Goal: Information Seeking & Learning: Learn about a topic

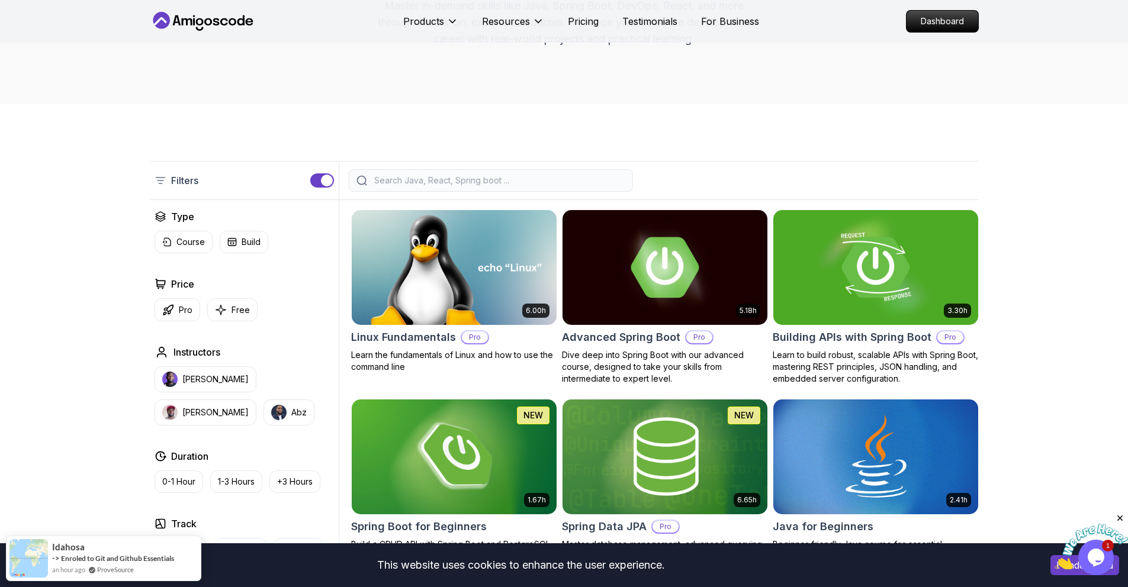
scroll to position [163, 0]
click at [205, 385] on button "[PERSON_NAME]" at bounding box center [205, 379] width 102 height 26
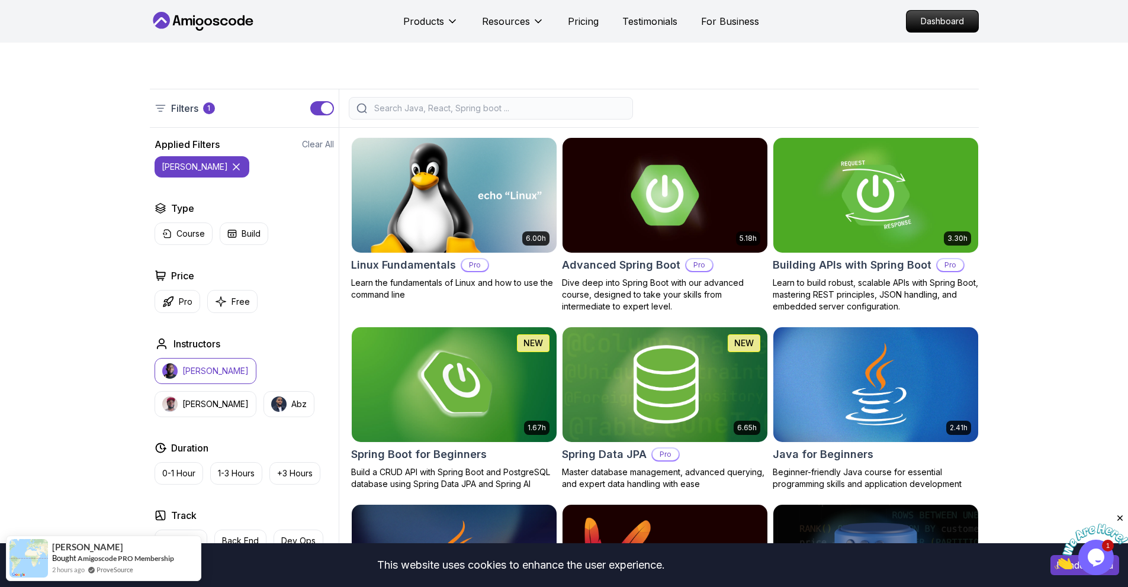
scroll to position [258, 0]
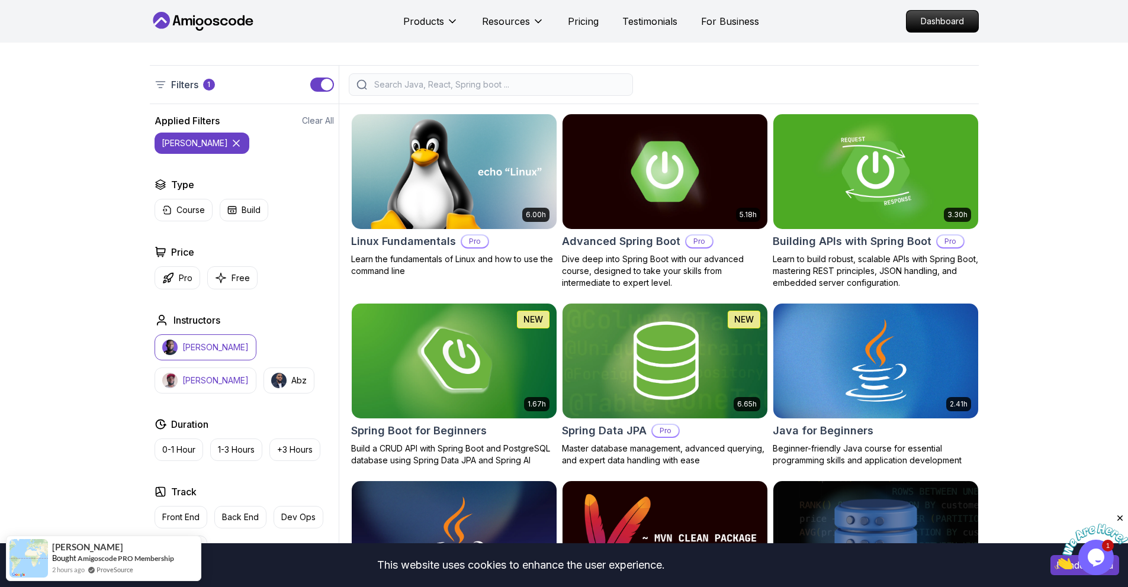
click at [256, 368] on button "[PERSON_NAME]" at bounding box center [205, 381] width 102 height 26
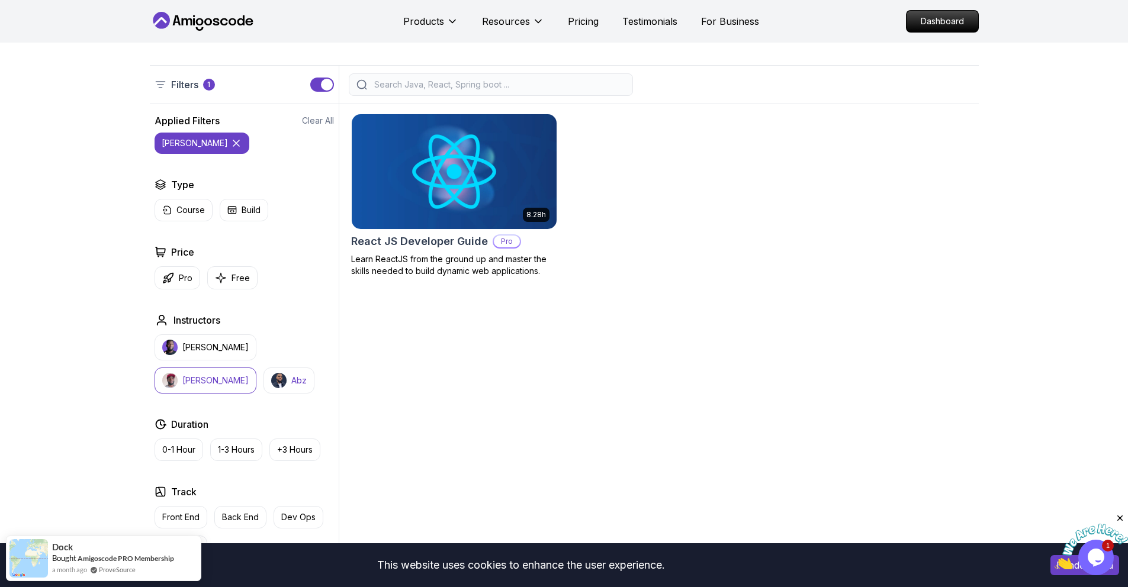
click at [291, 377] on p "Abz" at bounding box center [298, 381] width 15 height 12
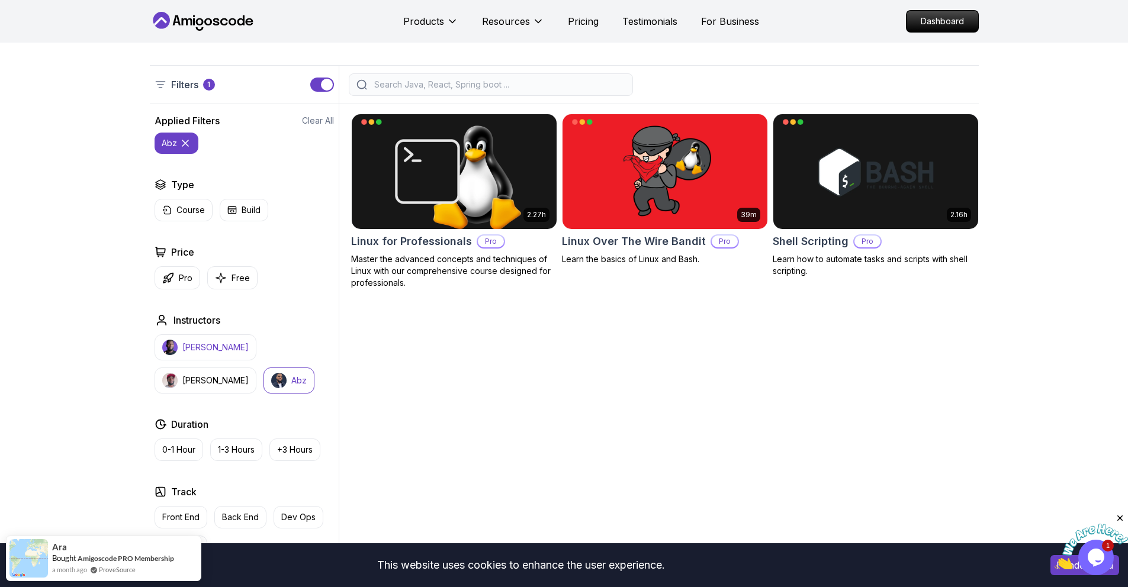
click at [201, 351] on p "Nelson Djalo" at bounding box center [215, 348] width 66 height 12
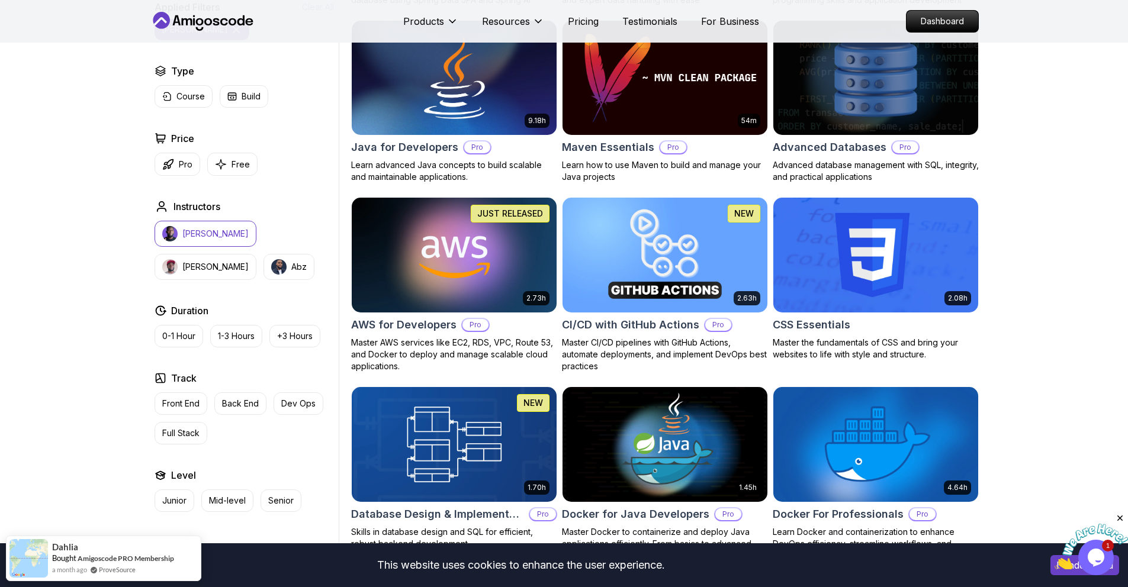
scroll to position [750, 0]
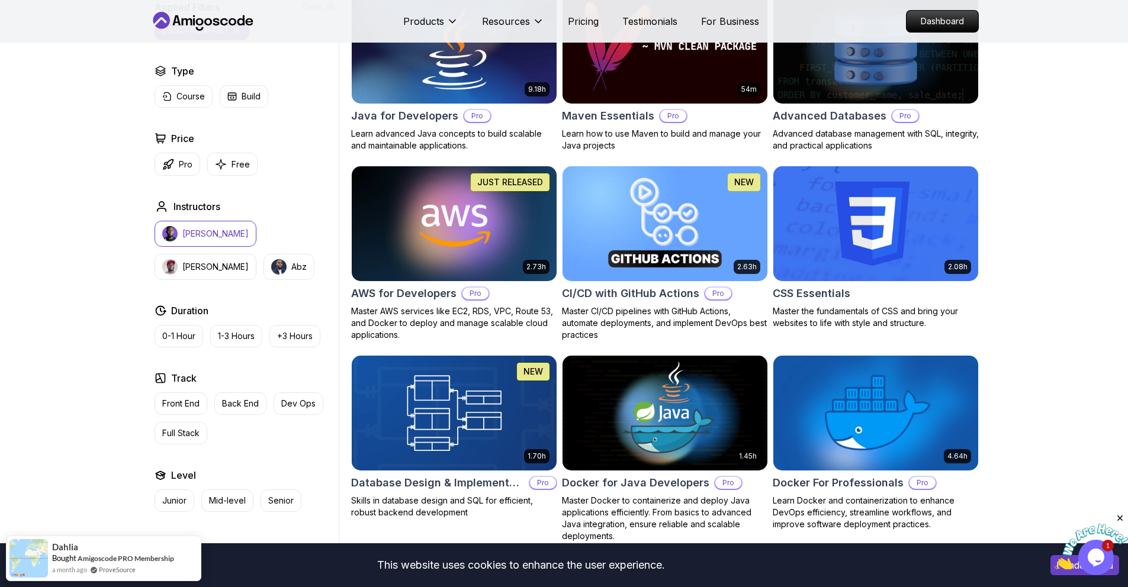
click at [397, 108] on h2 "Java for Developers" at bounding box center [404, 116] width 107 height 17
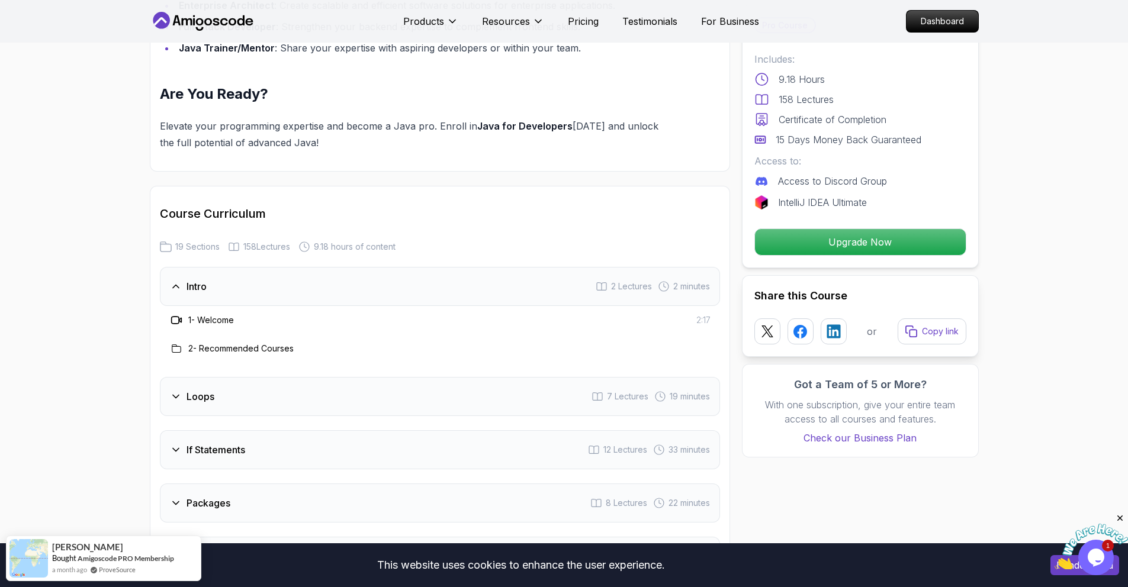
scroll to position [1353, 0]
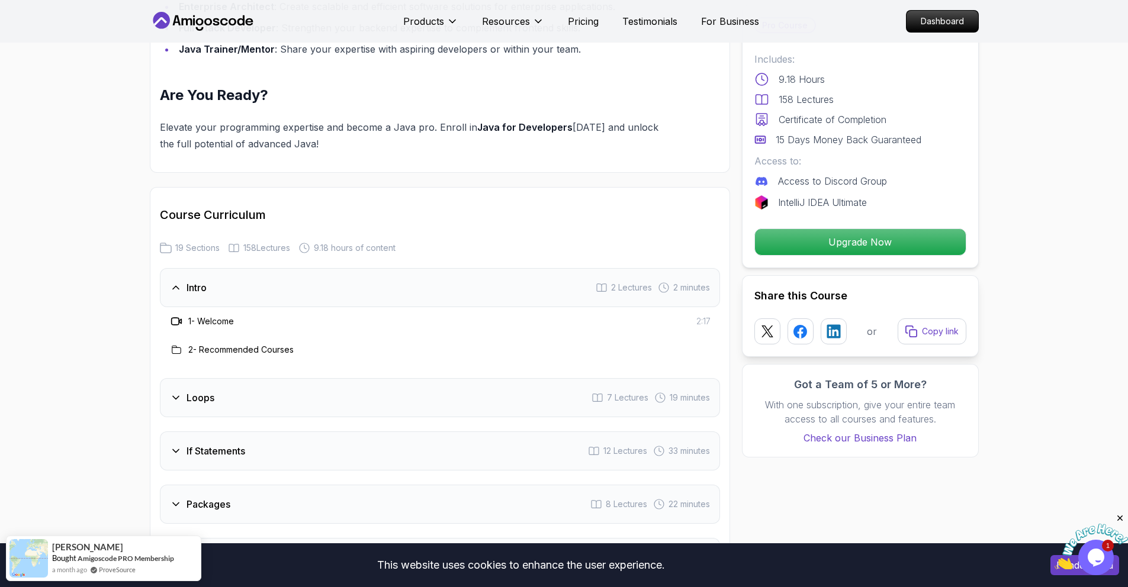
click at [380, 389] on div "Loops 7 Lectures 19 minutes" at bounding box center [440, 397] width 560 height 39
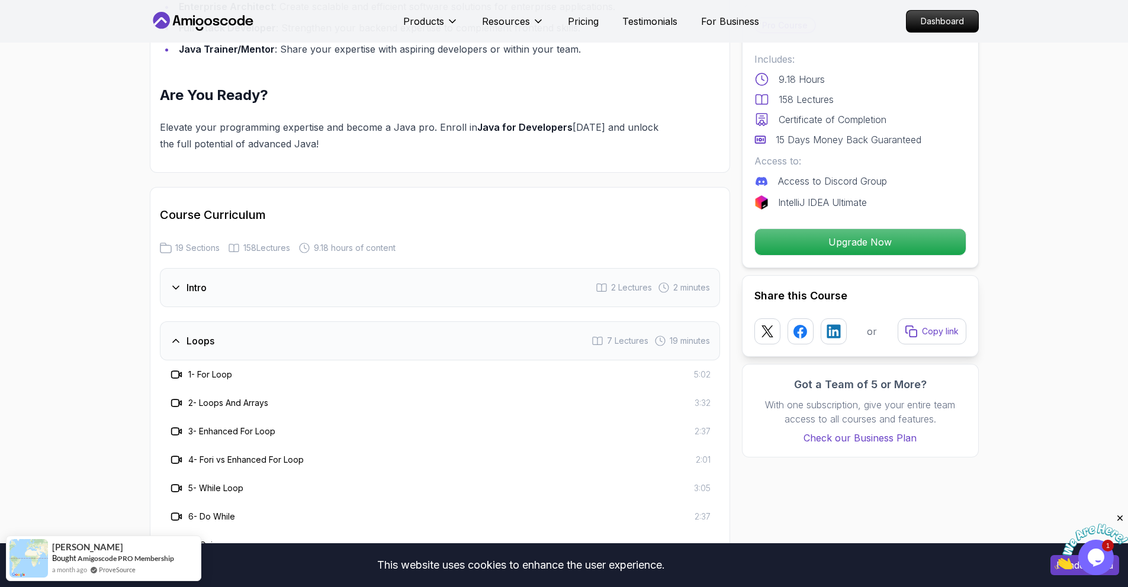
click at [232, 369] on h3 "1 - For Loop" at bounding box center [210, 375] width 44 height 12
click at [218, 369] on h3 "1 - For Loop" at bounding box center [210, 375] width 44 height 12
click at [176, 369] on icon at bounding box center [176, 375] width 12 height 12
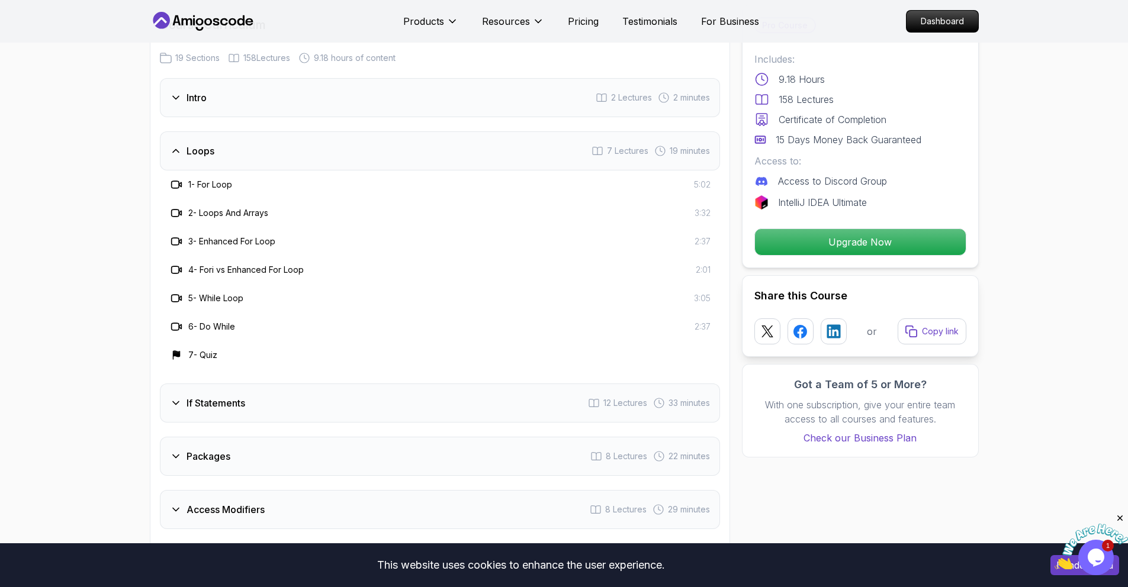
click at [197, 349] on h3 "7 - Quiz" at bounding box center [202, 355] width 29 height 12
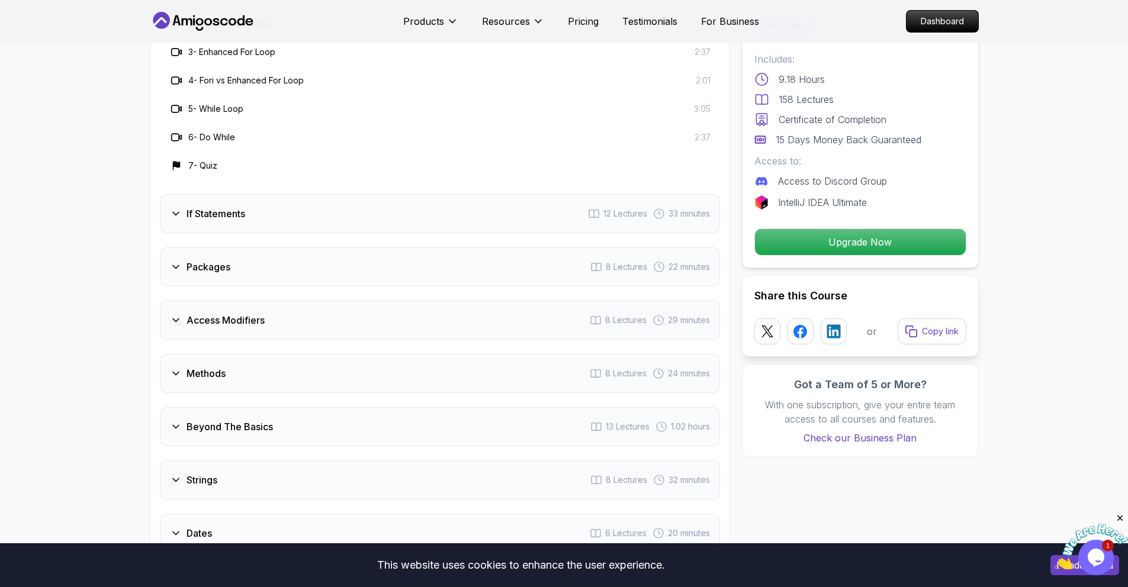
scroll to position [1856, 0]
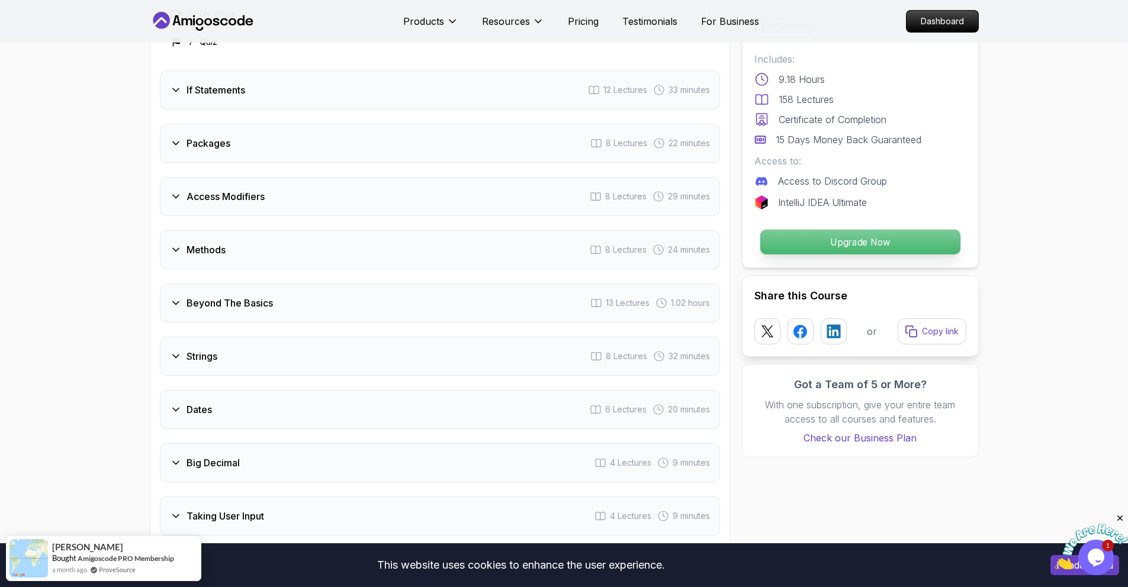
click at [784, 246] on p "Upgrade Now" at bounding box center [859, 242] width 200 height 25
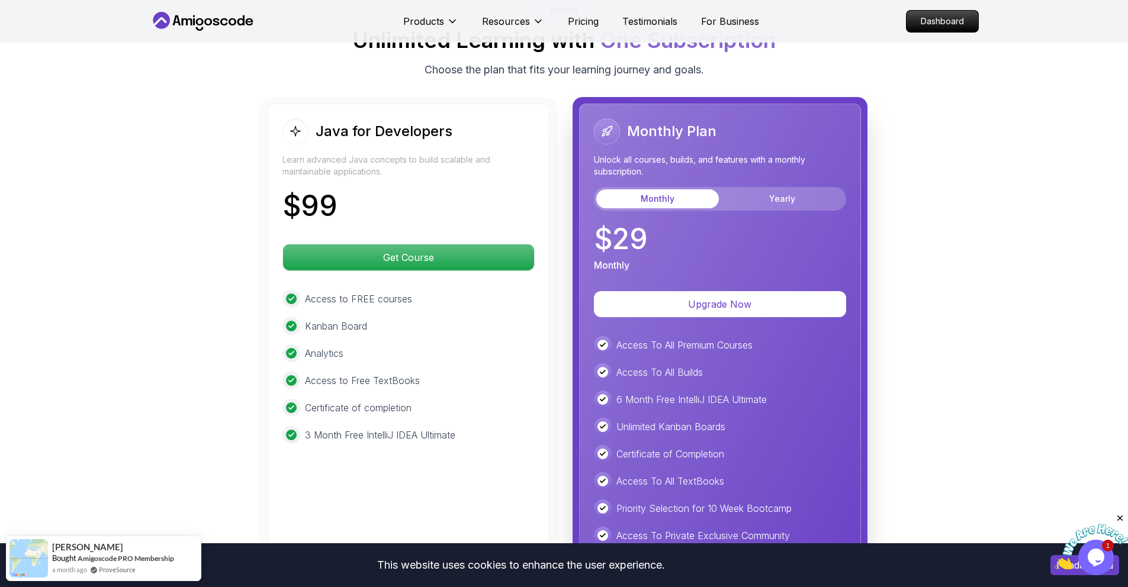
scroll to position [2990, 0]
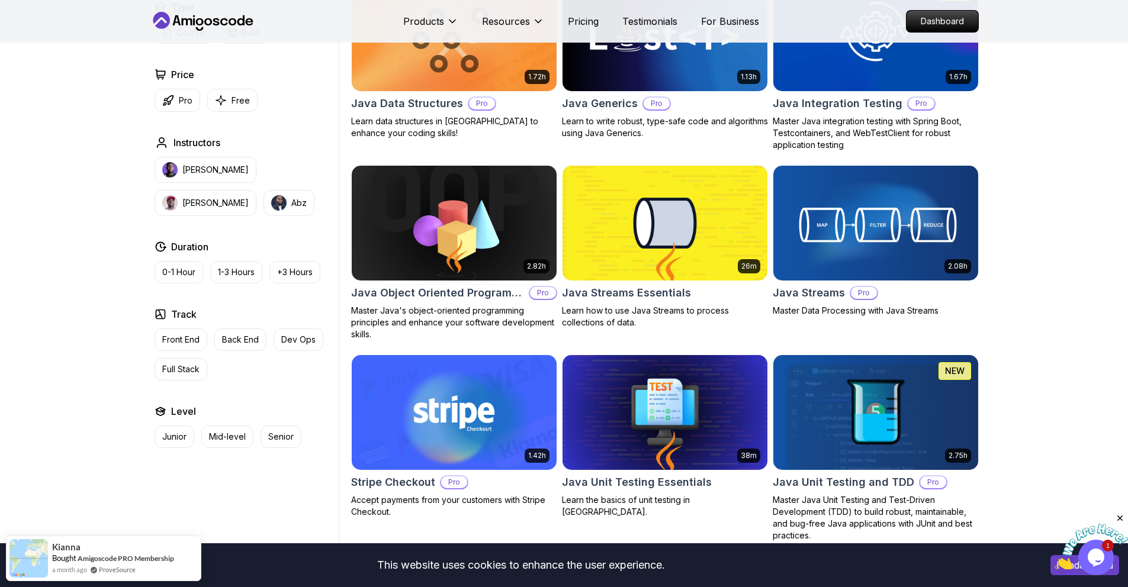
scroll to position [1723, 0]
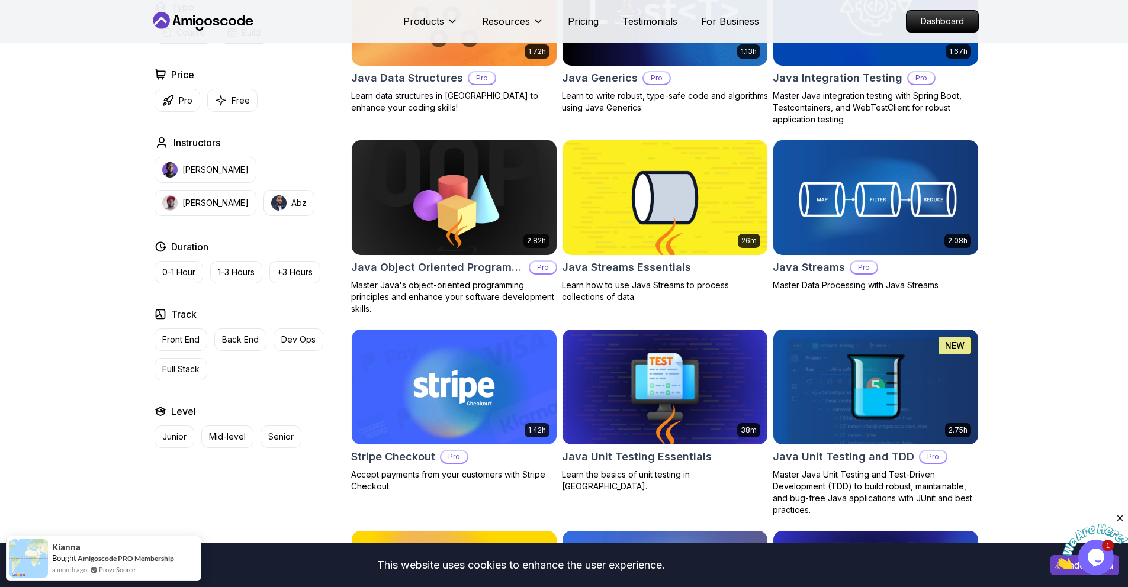
click at [614, 246] on img at bounding box center [664, 197] width 215 height 120
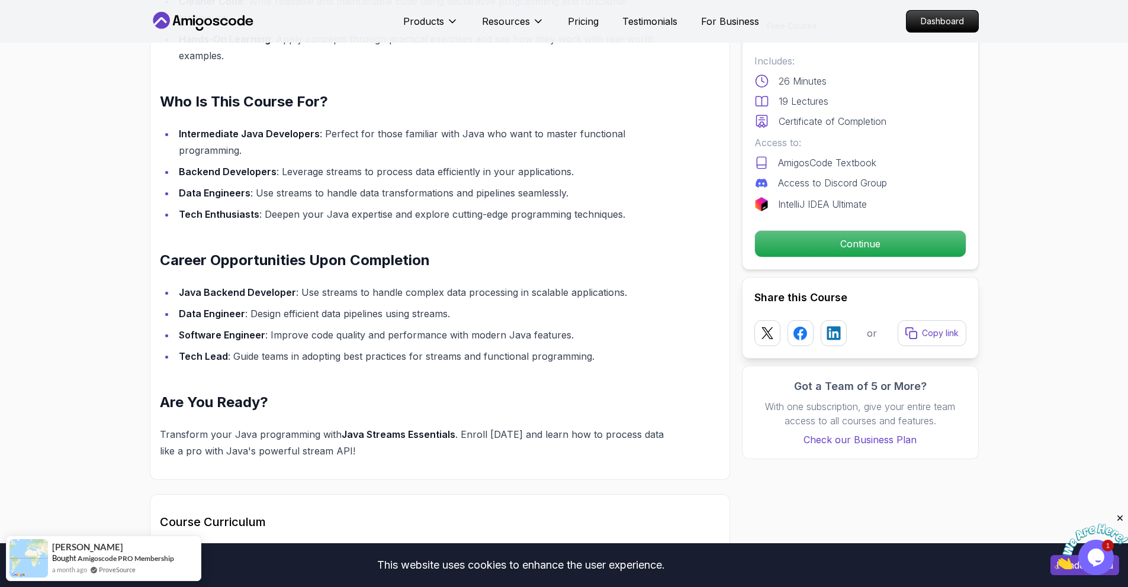
scroll to position [1241, 0]
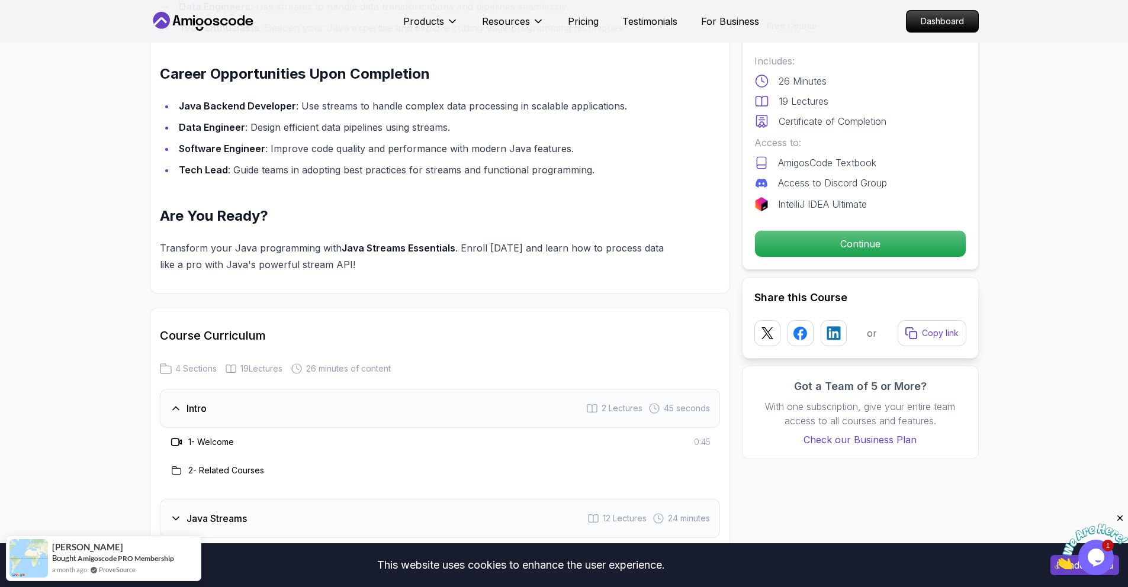
click at [273, 428] on div "1 - Welcome 0:45" at bounding box center [440, 442] width 560 height 28
click at [239, 435] on div "1 - Welcome 0:45" at bounding box center [439, 442] width 541 height 14
click at [227, 436] on h3 "1 - Welcome" at bounding box center [211, 442] width 46 height 12
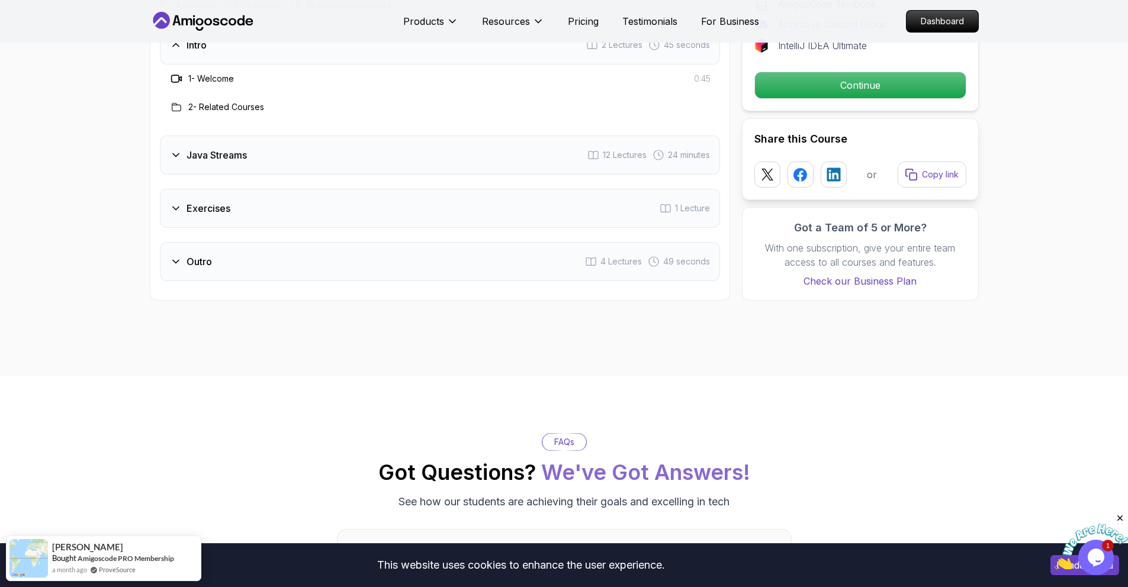
scroll to position [1617, 0]
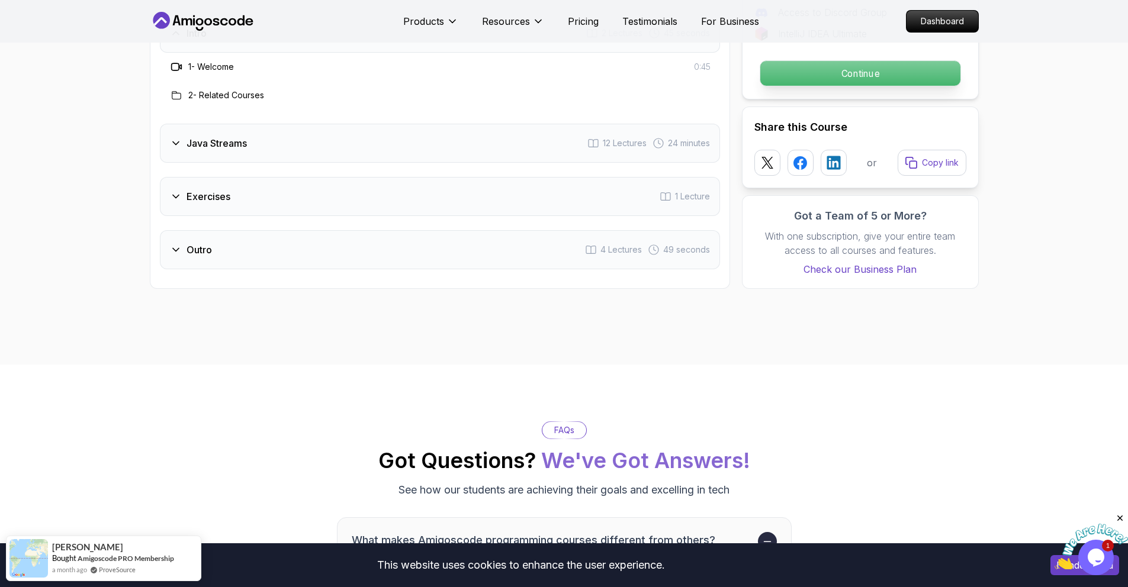
click at [846, 61] on p "Continue" at bounding box center [859, 73] width 200 height 25
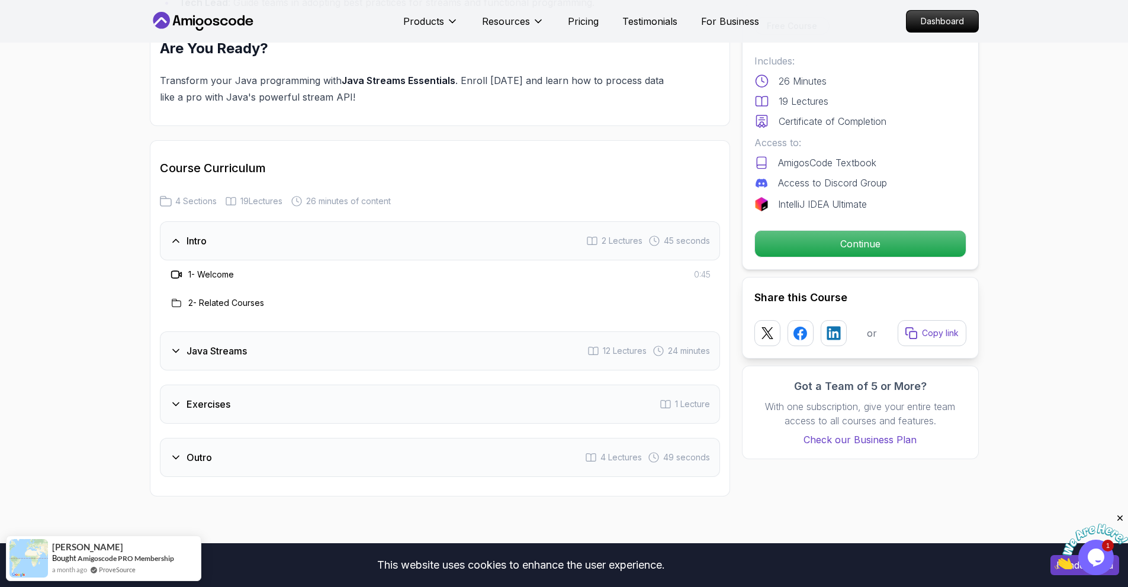
scroll to position [1363, 0]
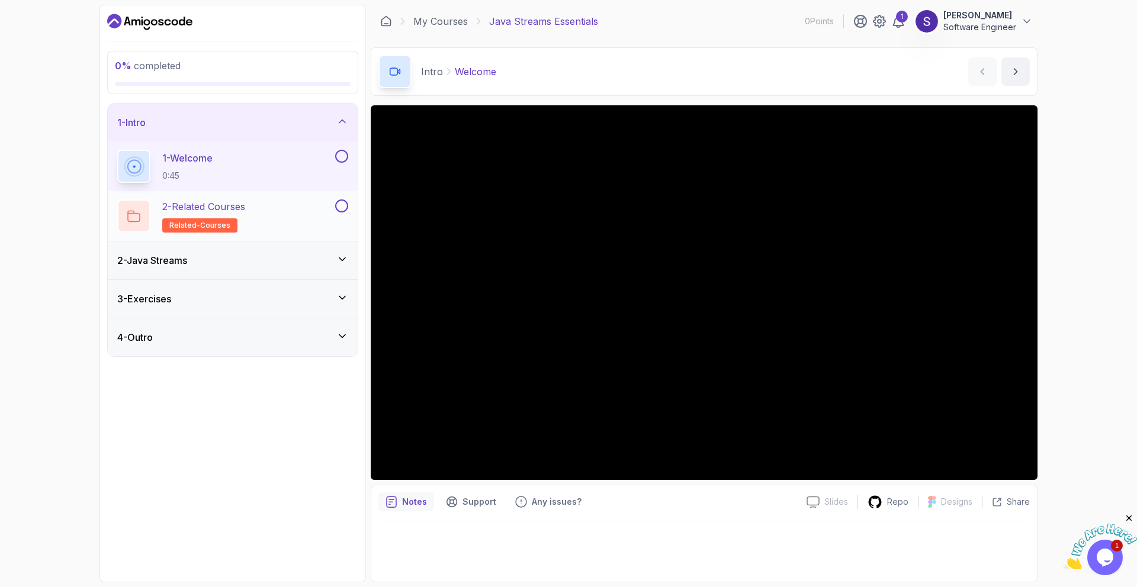
click at [273, 223] on div "2 - Related Courses related-courses" at bounding box center [224, 215] width 215 height 33
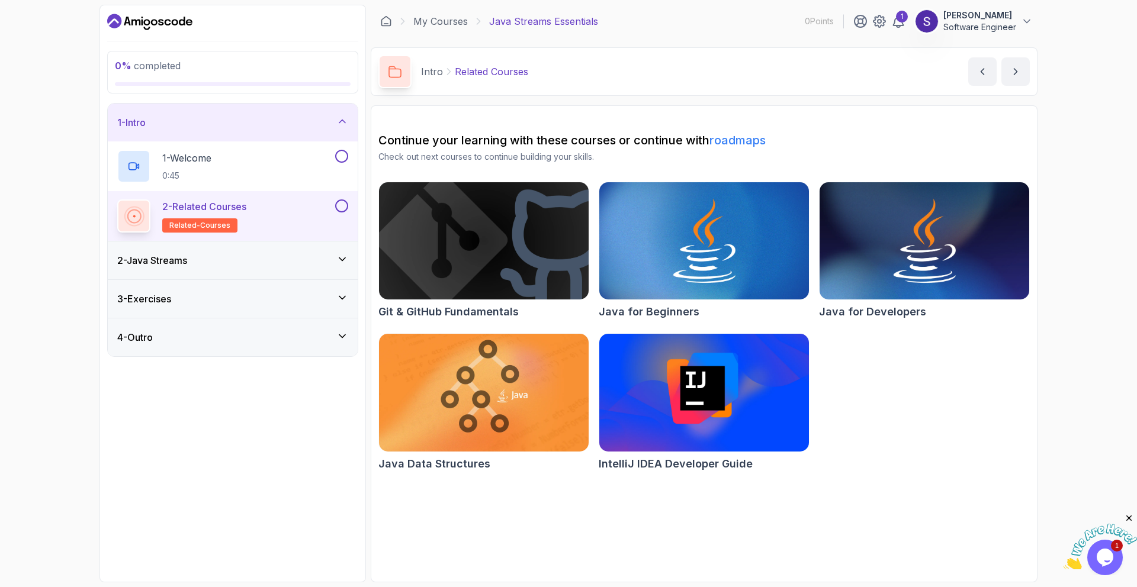
click at [313, 260] on div "2 - Java Streams" at bounding box center [232, 260] width 231 height 14
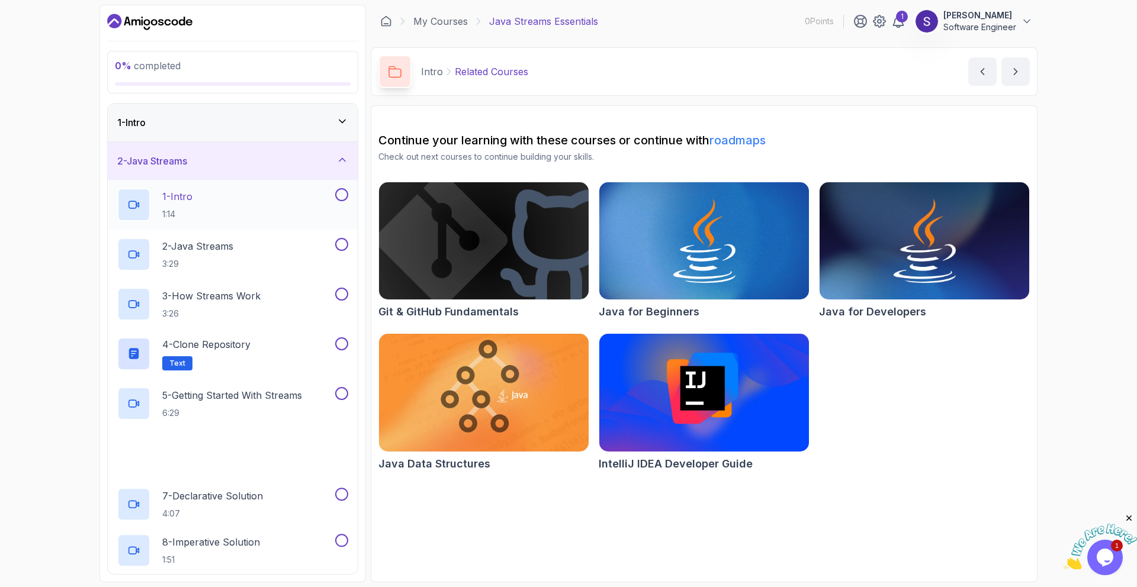
click at [291, 210] on div "1 - Intro 1:14" at bounding box center [224, 204] width 215 height 33
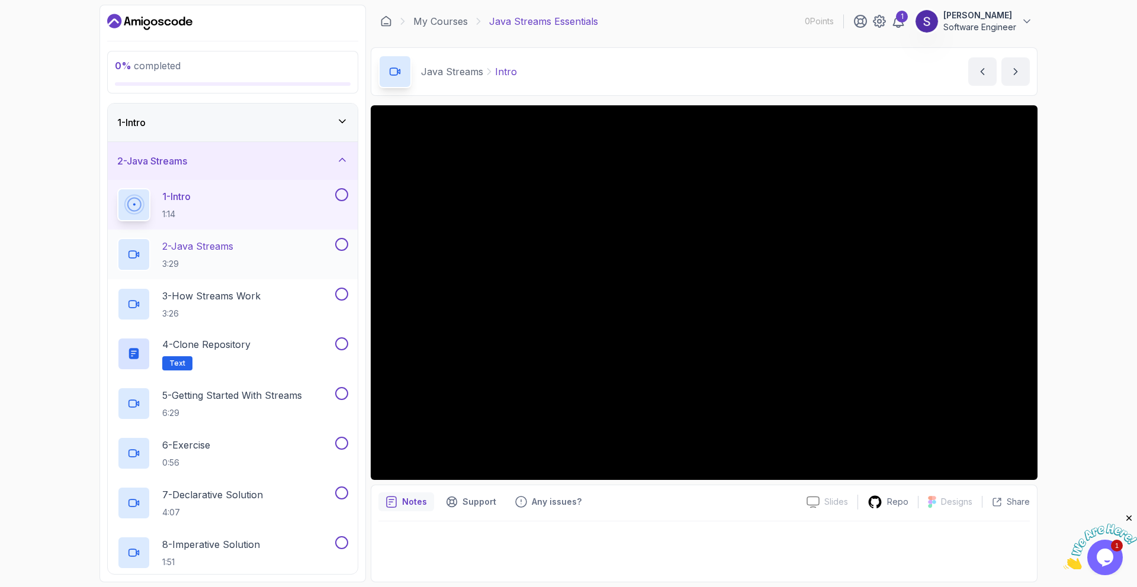
click at [253, 265] on div "2 - Java Streams 3:29" at bounding box center [224, 254] width 215 height 33
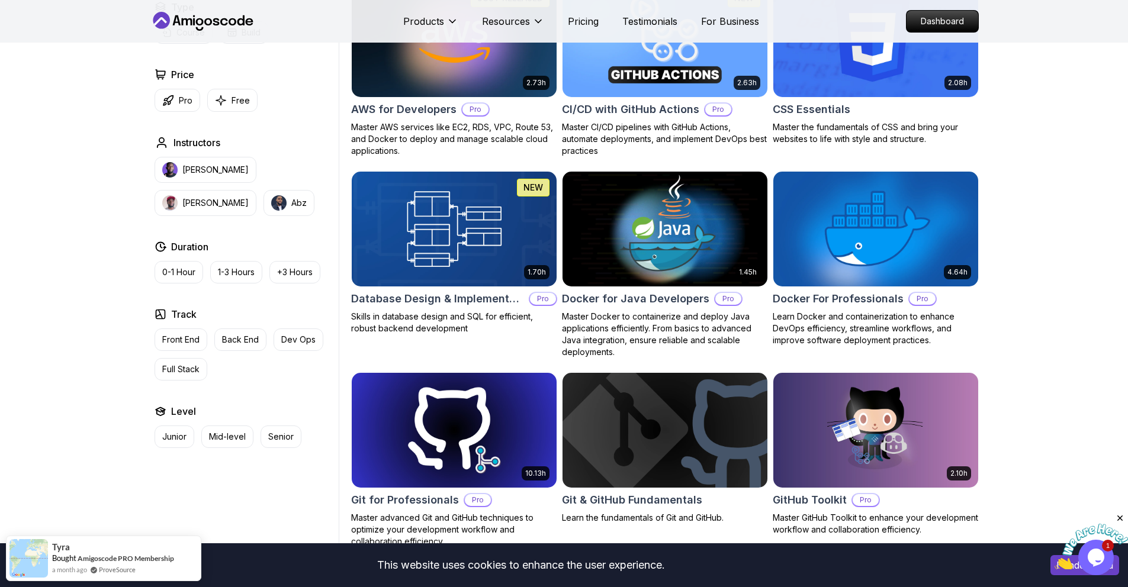
scroll to position [944, 0]
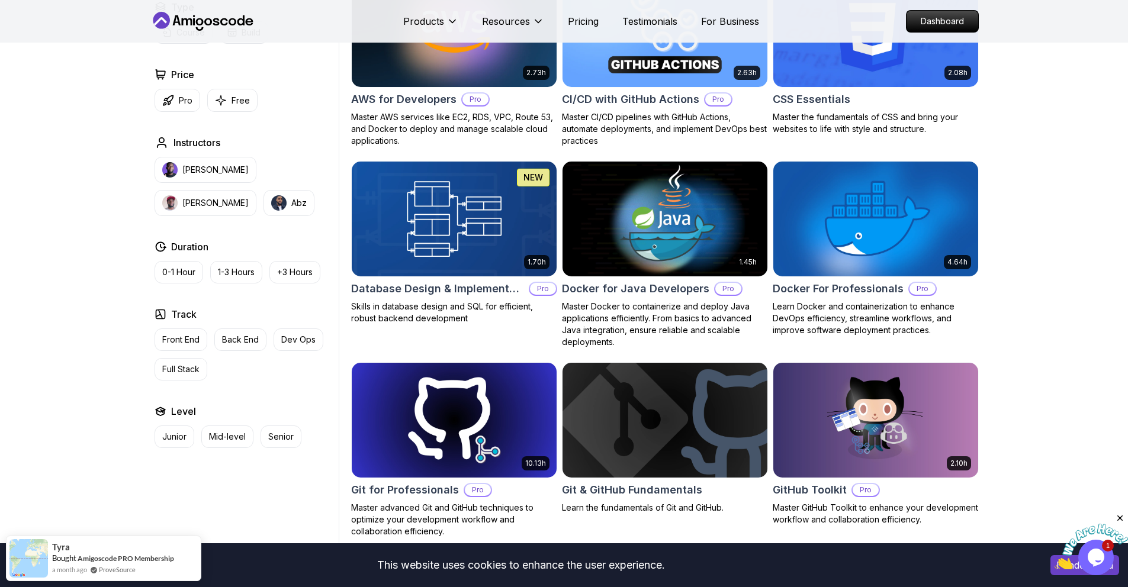
click at [725, 210] on img at bounding box center [664, 219] width 215 height 120
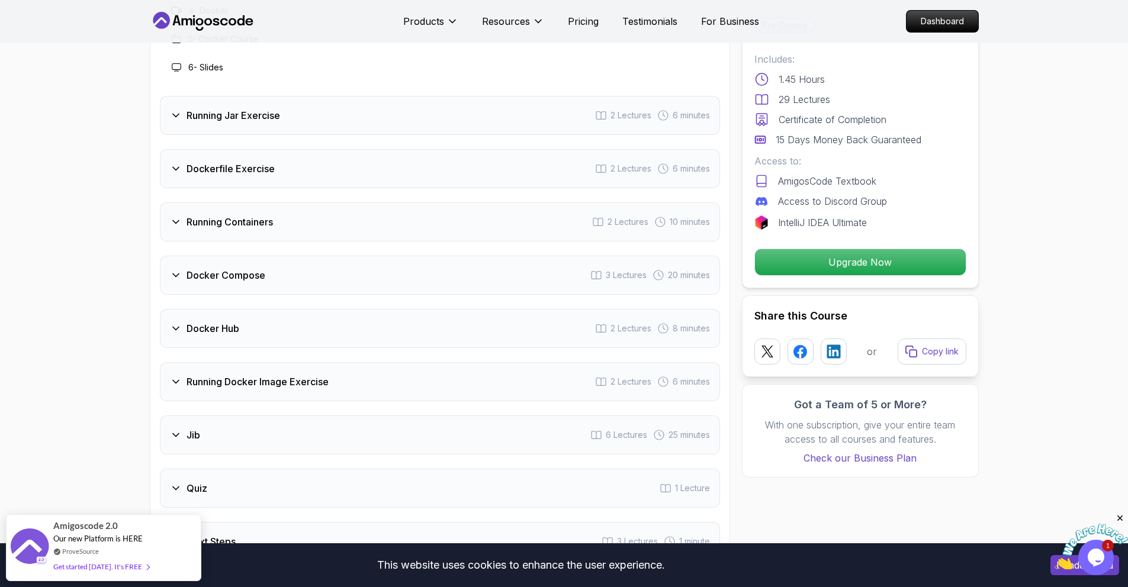
scroll to position [1502, 0]
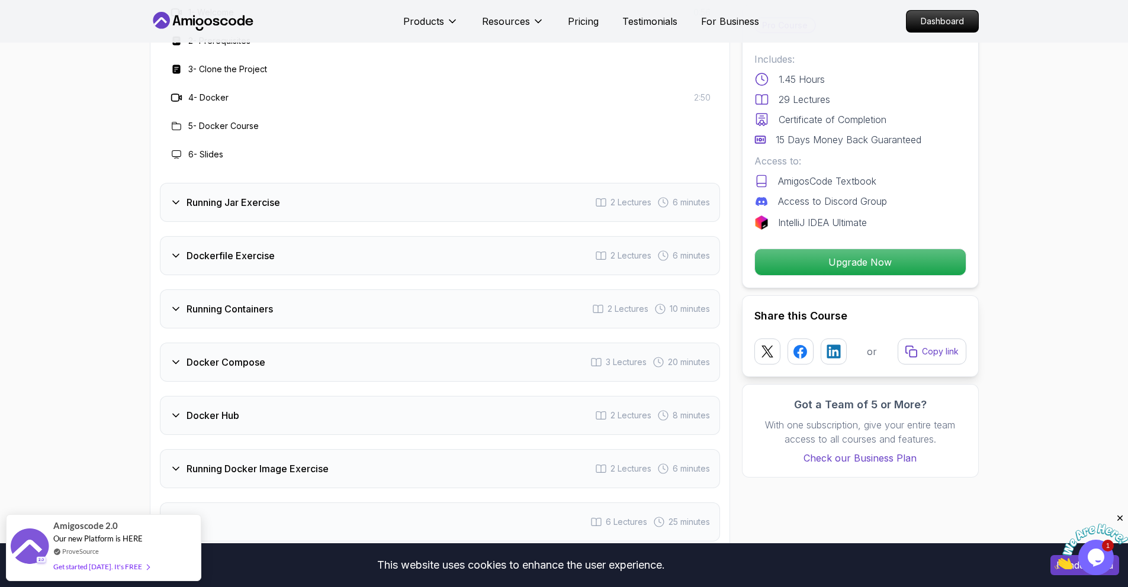
click at [263, 195] on h3 "Running Jar Exercise" at bounding box center [233, 202] width 94 height 14
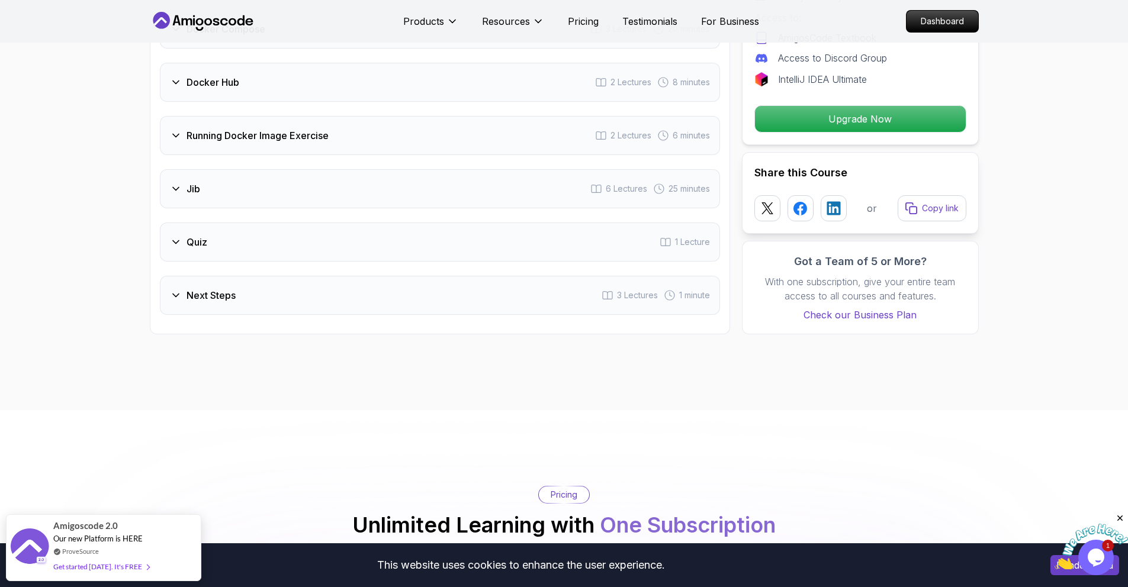
scroll to position [1863, 0]
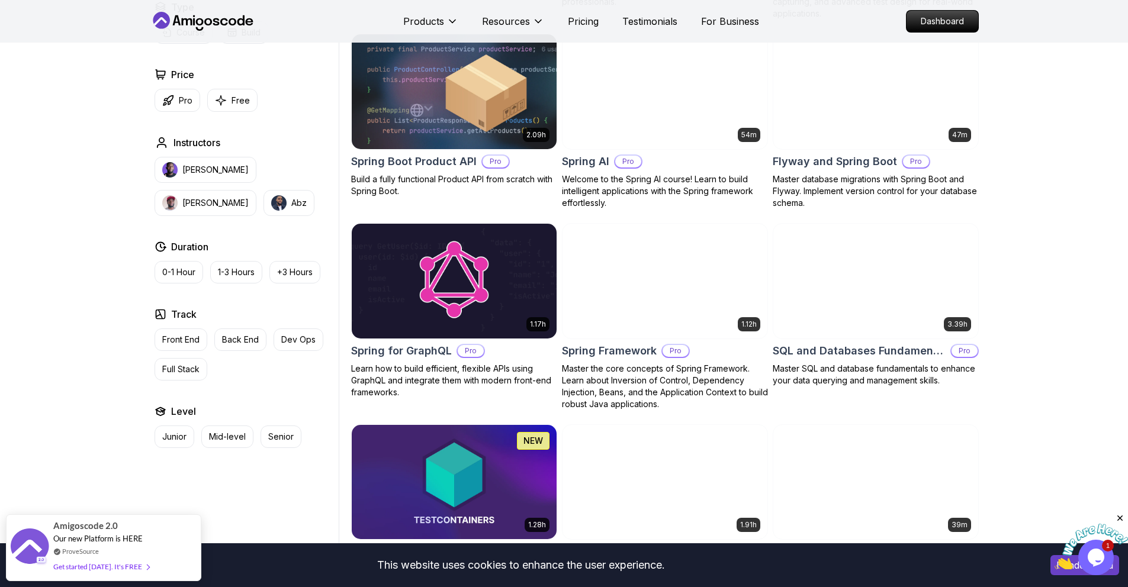
scroll to position [2580, 0]
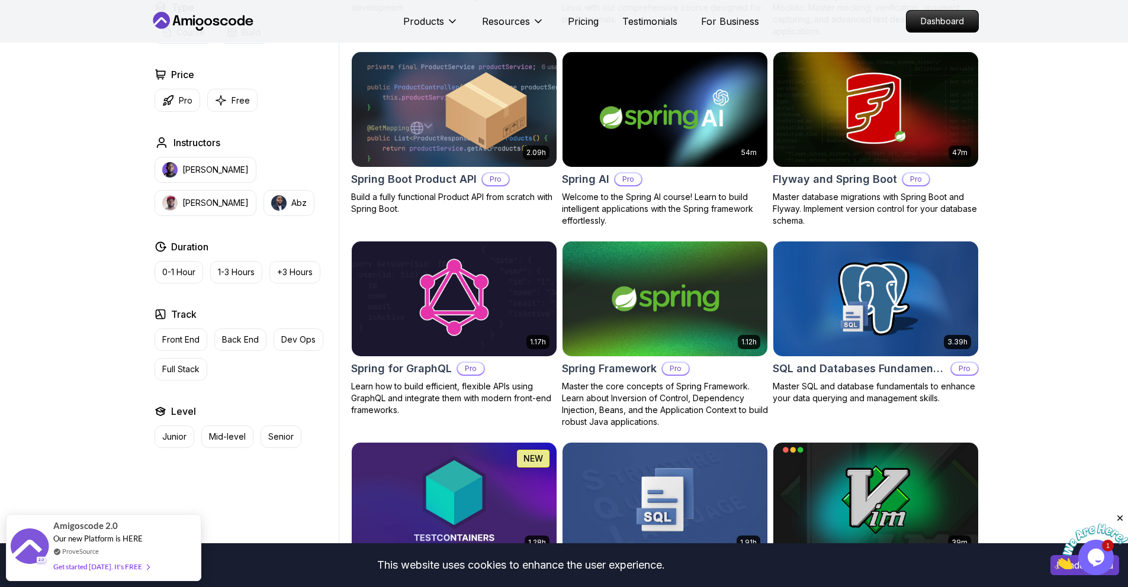
click at [488, 139] on img at bounding box center [454, 109] width 205 height 115
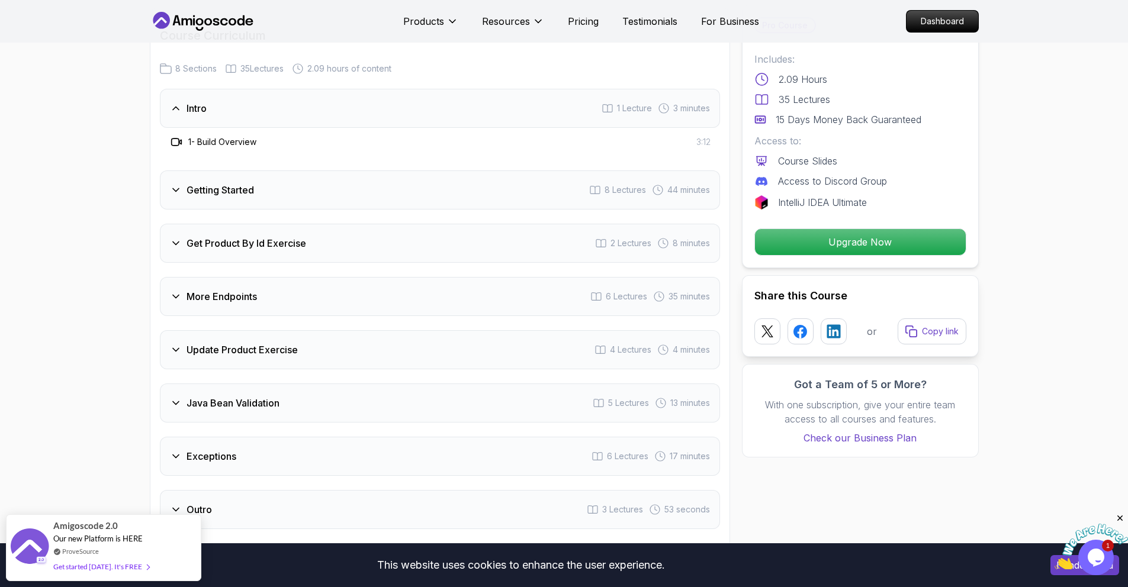
scroll to position [1549, 0]
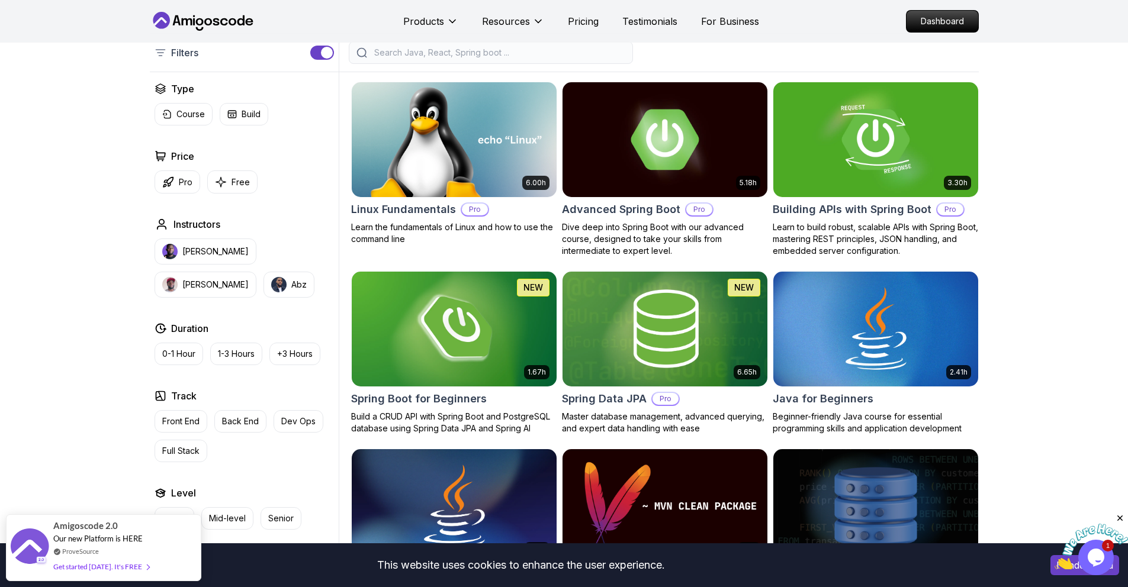
scroll to position [289, 0]
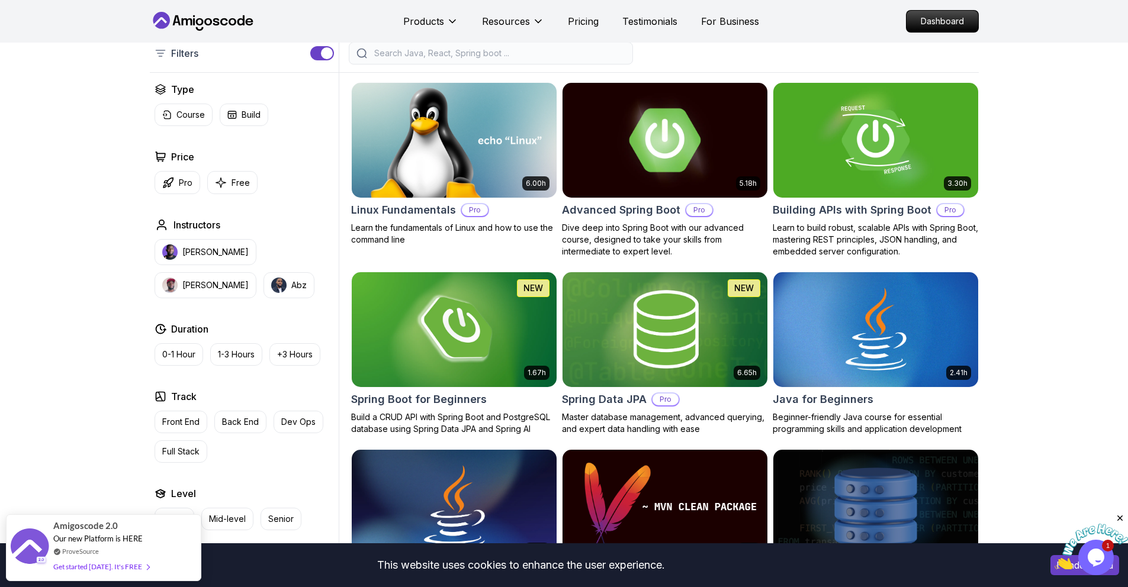
click at [741, 162] on img at bounding box center [664, 140] width 215 height 120
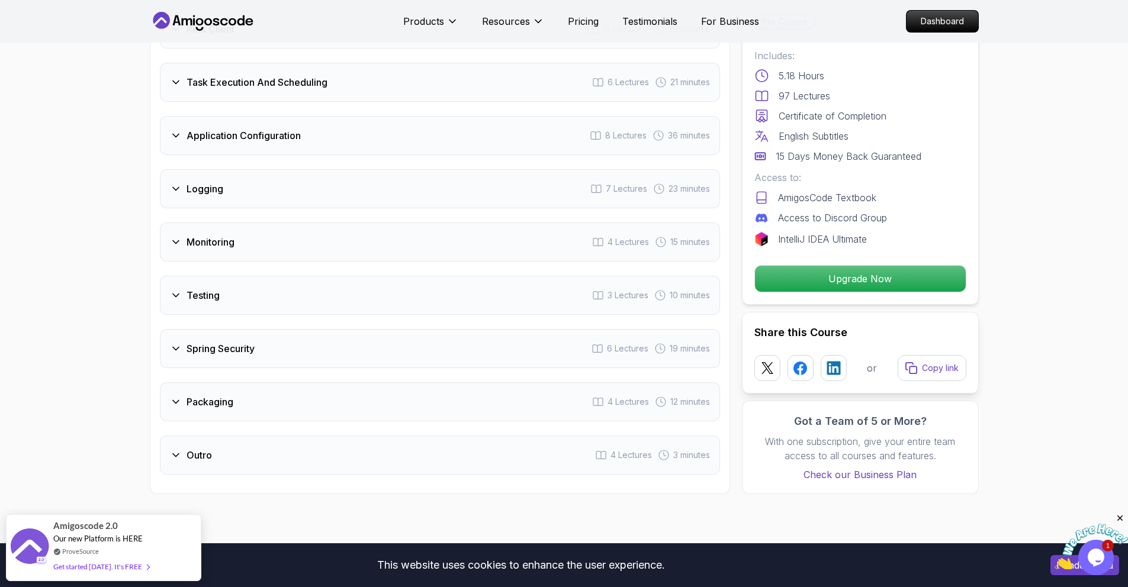
scroll to position [1961, 0]
click at [219, 394] on h3 "Packaging" at bounding box center [209, 401] width 47 height 14
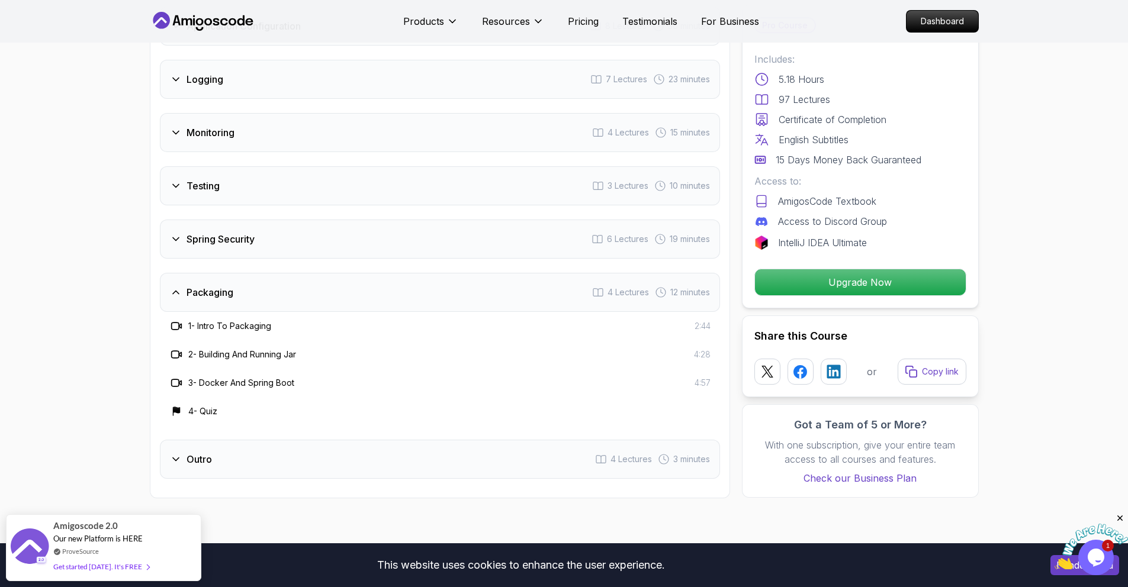
scroll to position [2021, 0]
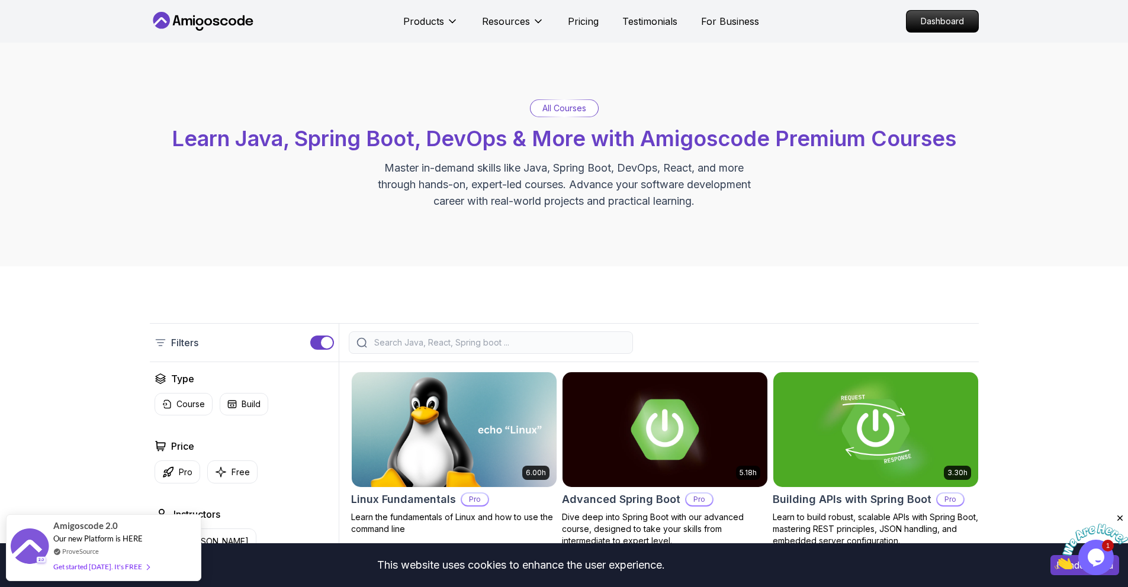
click at [401, 342] on input "search" at bounding box center [498, 343] width 253 height 12
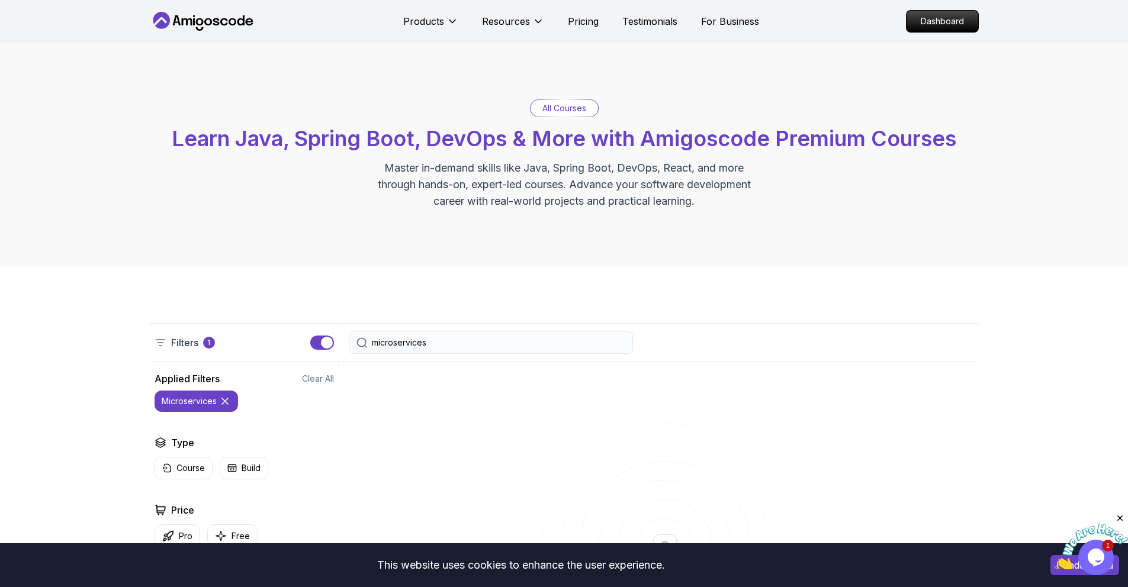
type input "microservices"
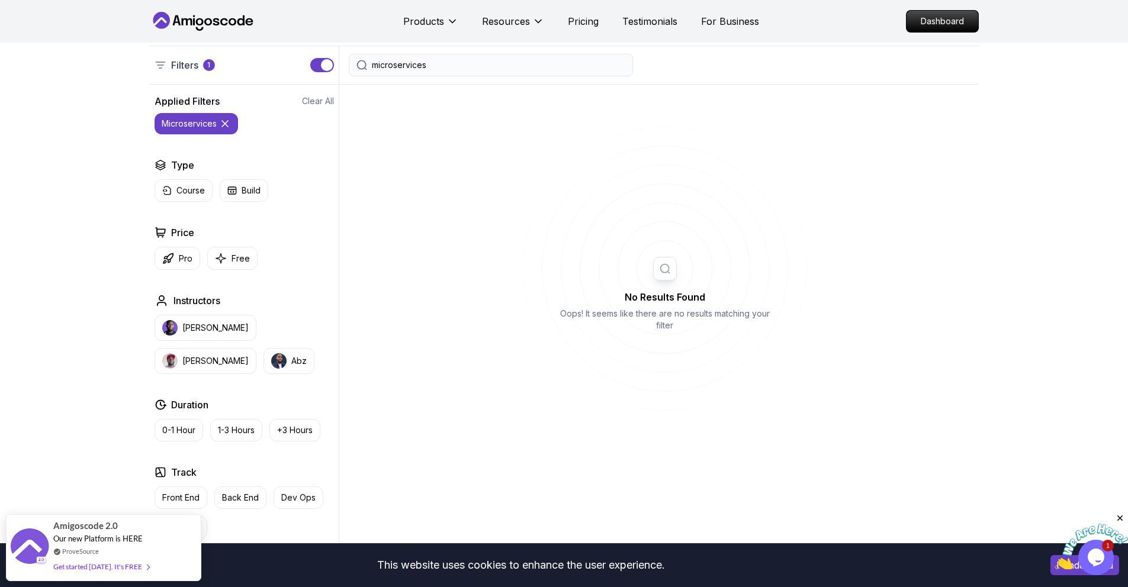
scroll to position [323, 0]
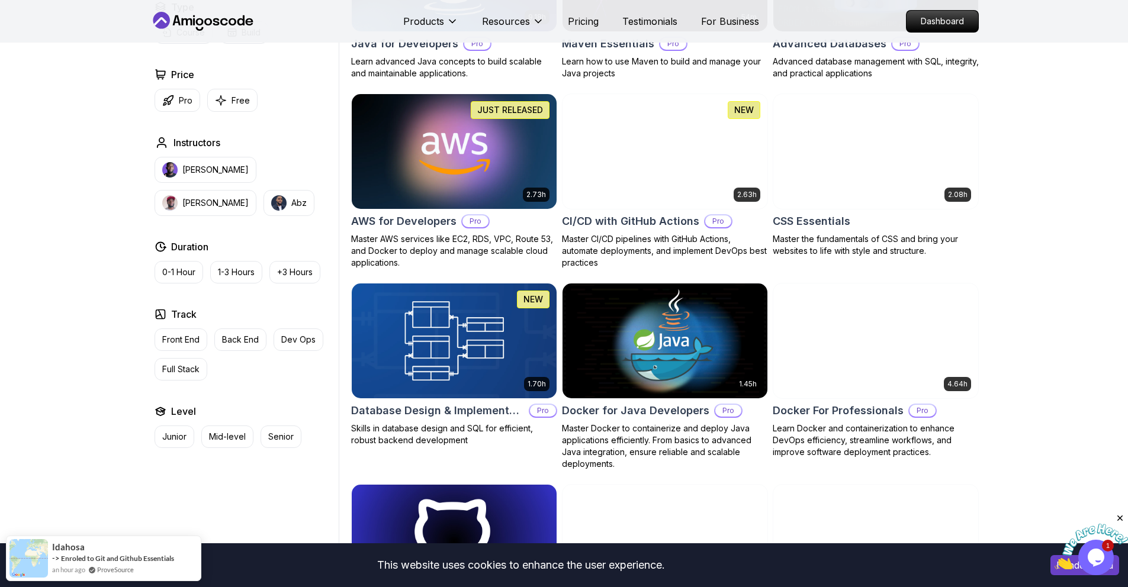
scroll to position [823, 0]
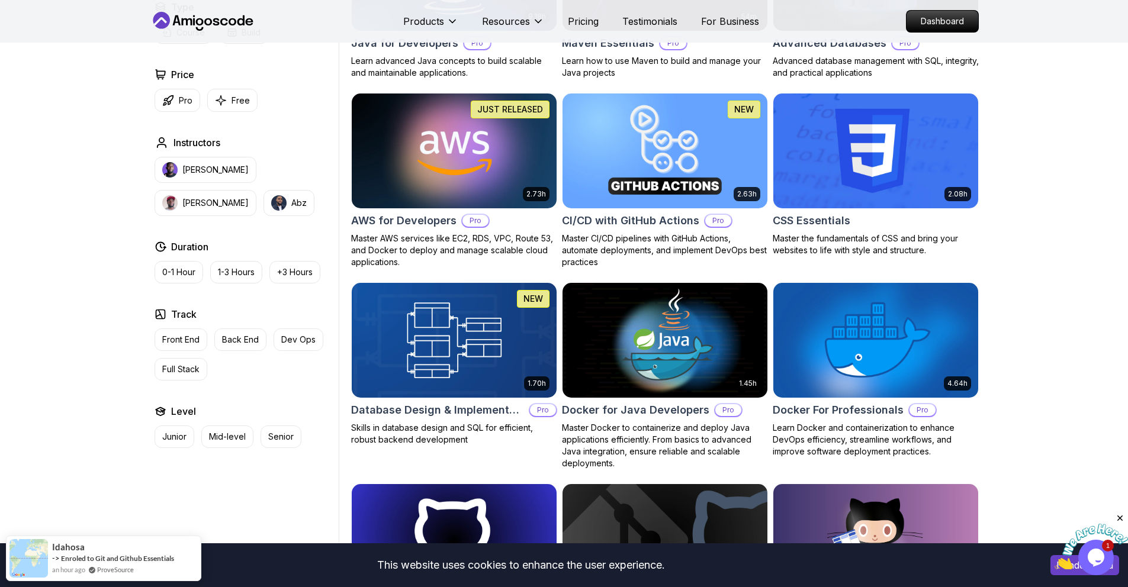
click at [401, 186] on img at bounding box center [453, 151] width 215 height 120
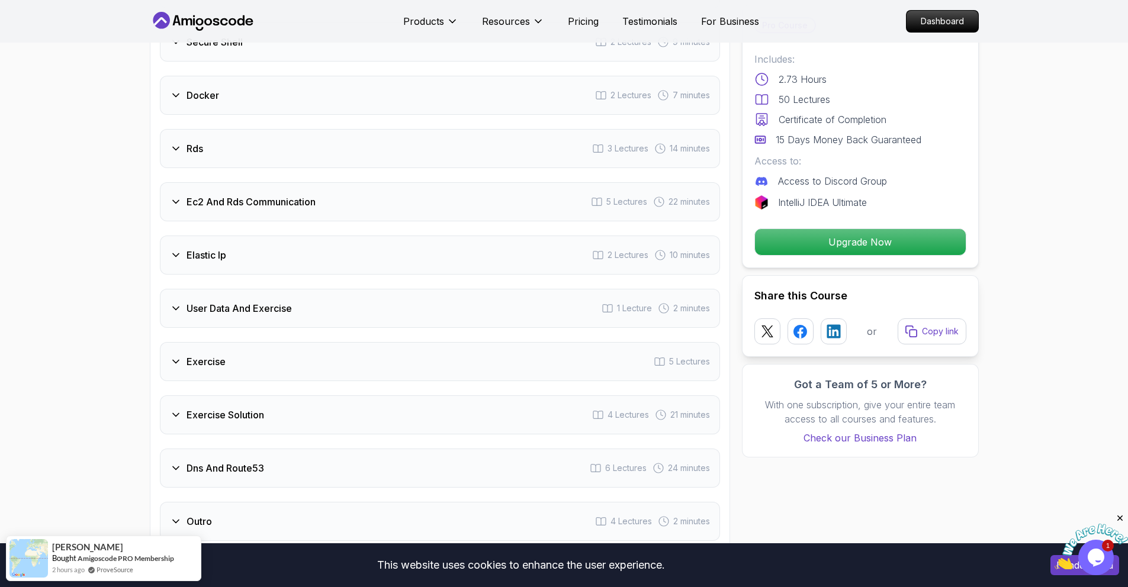
scroll to position [1777, 0]
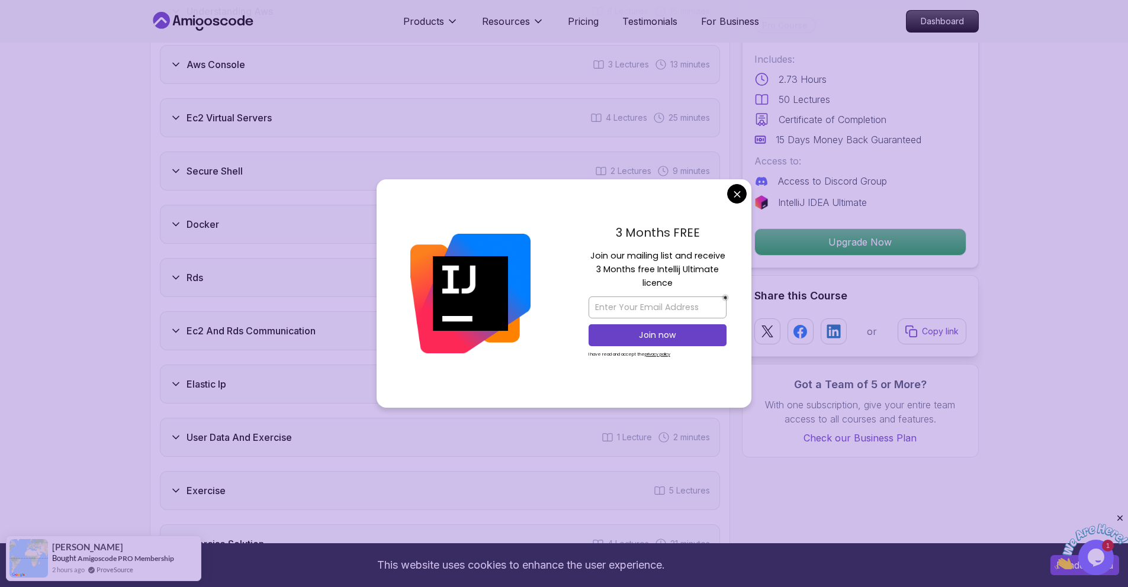
click at [278, 157] on div "Secure Shell 2 Lectures 9 minutes" at bounding box center [440, 171] width 560 height 39
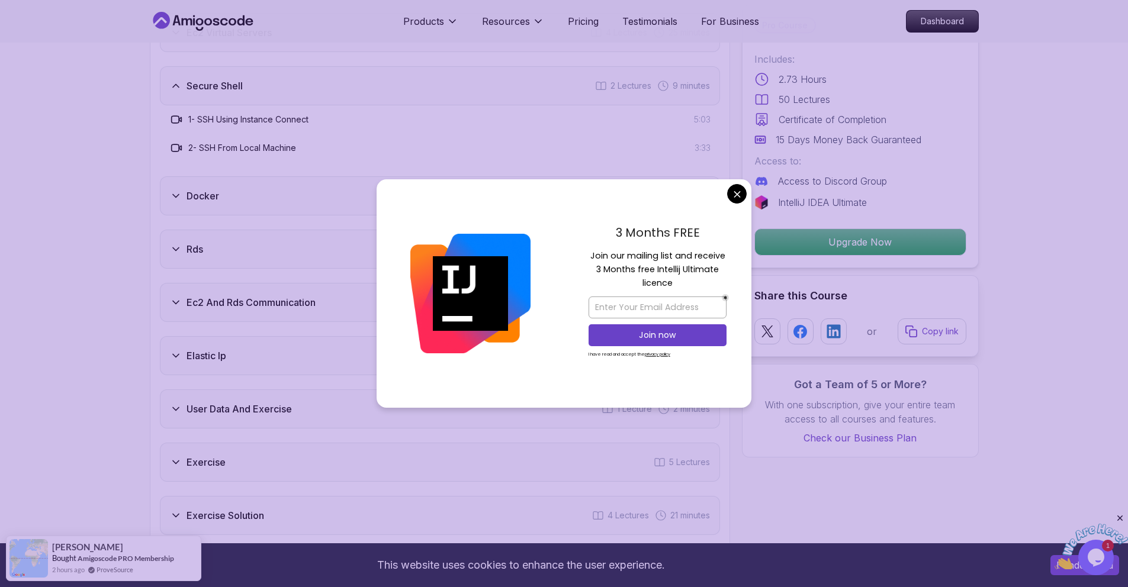
scroll to position [1562, 0]
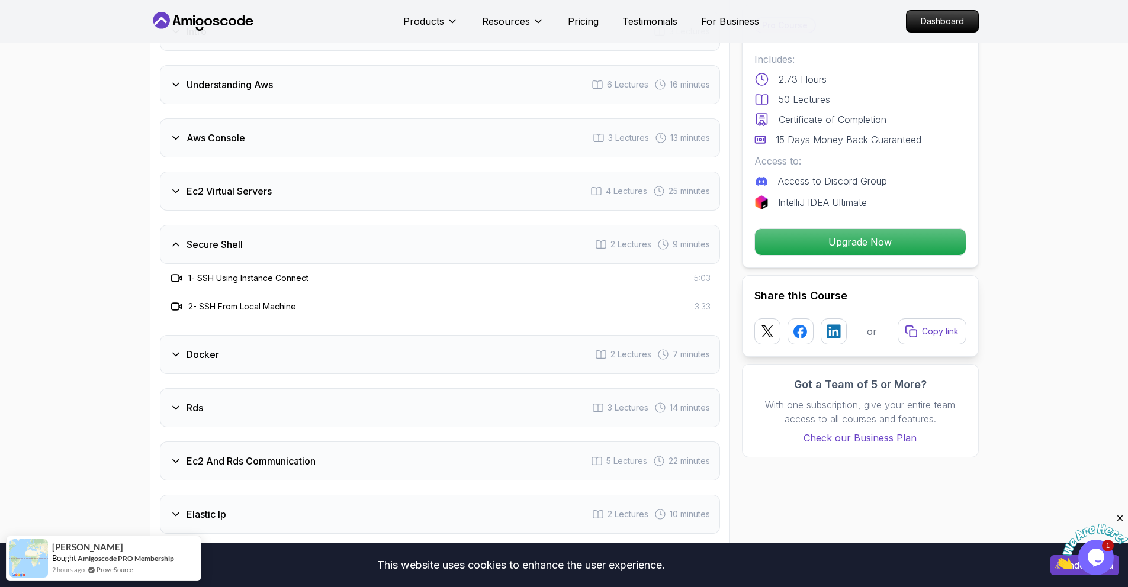
click at [228, 120] on div "Aws Console 3 Lectures 13 minutes" at bounding box center [440, 137] width 560 height 39
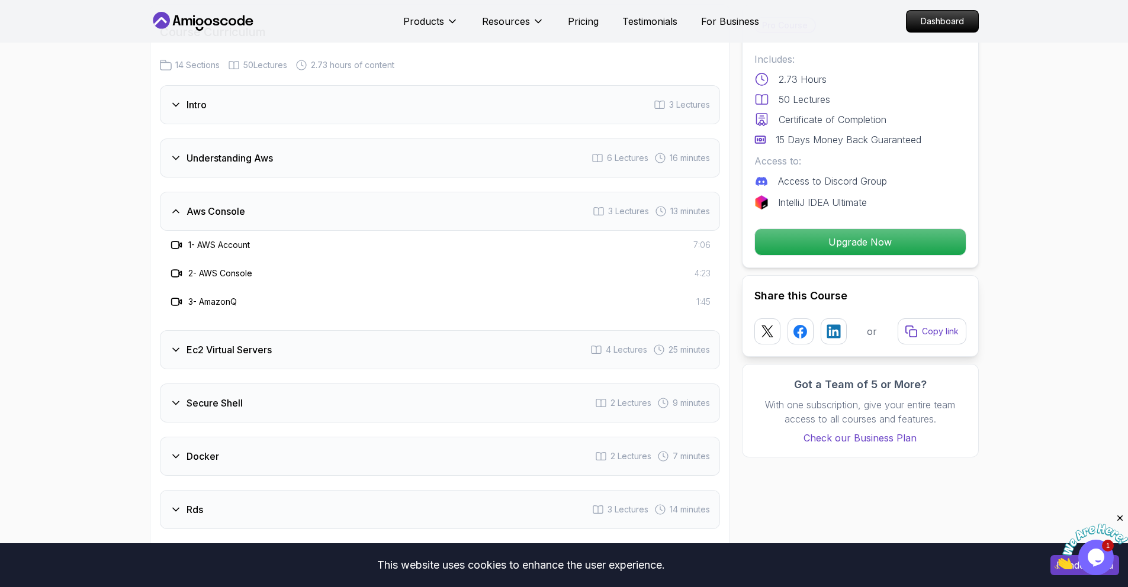
scroll to position [1389, 0]
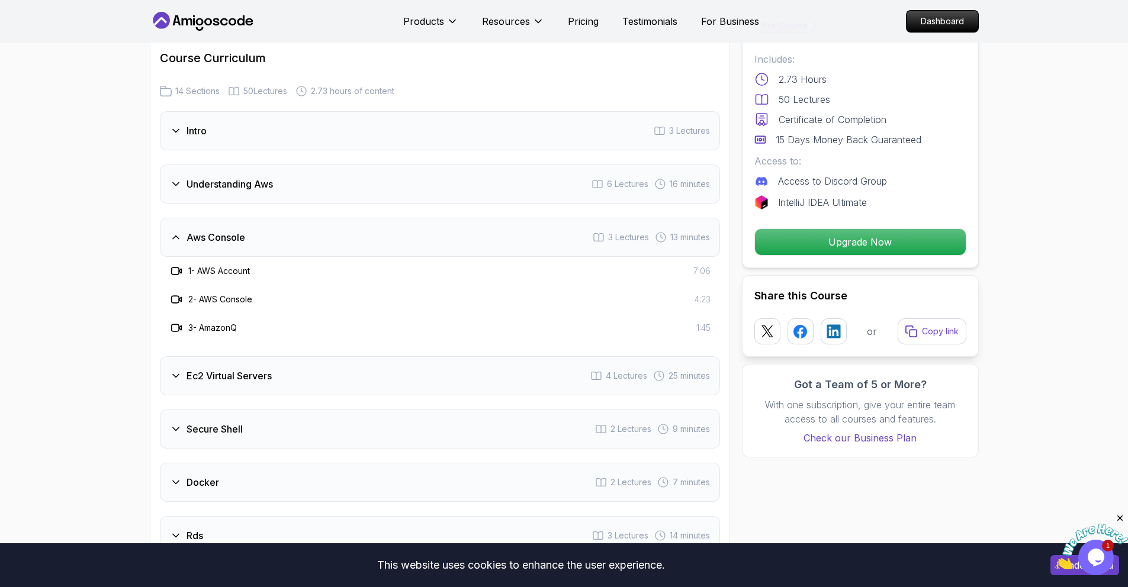
click at [222, 132] on div "Intro 3 Lectures" at bounding box center [440, 130] width 560 height 39
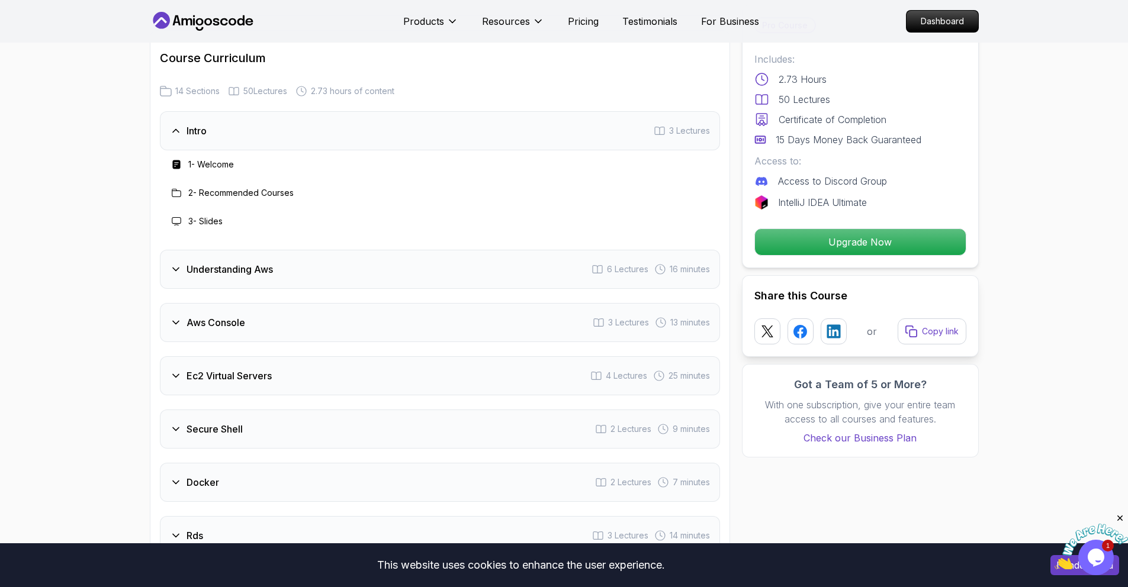
click at [226, 278] on div "Understanding Aws 6 Lectures 16 minutes" at bounding box center [440, 269] width 560 height 39
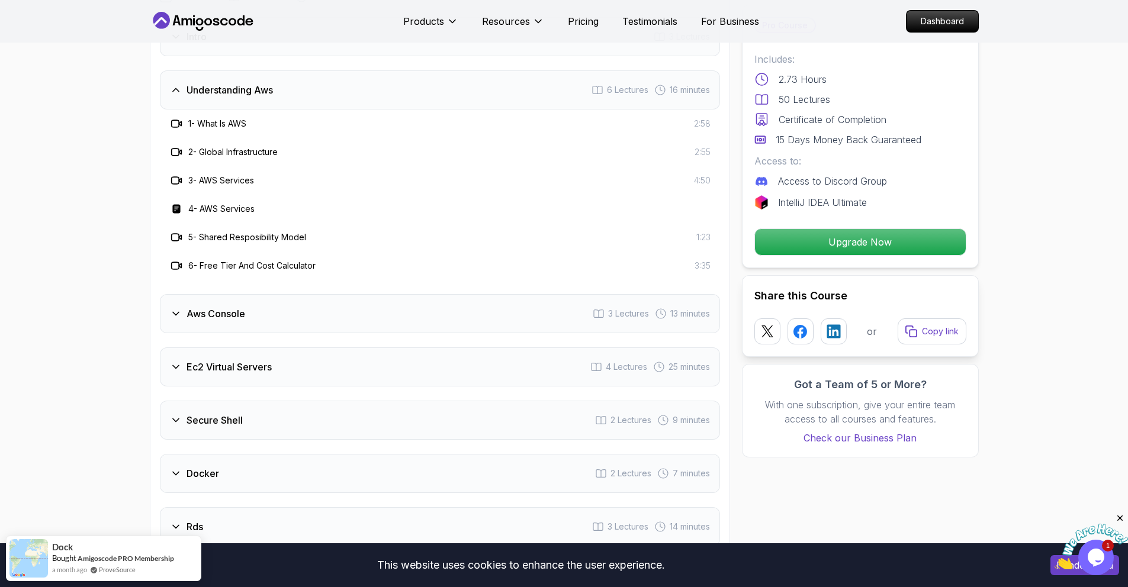
scroll to position [1489, 0]
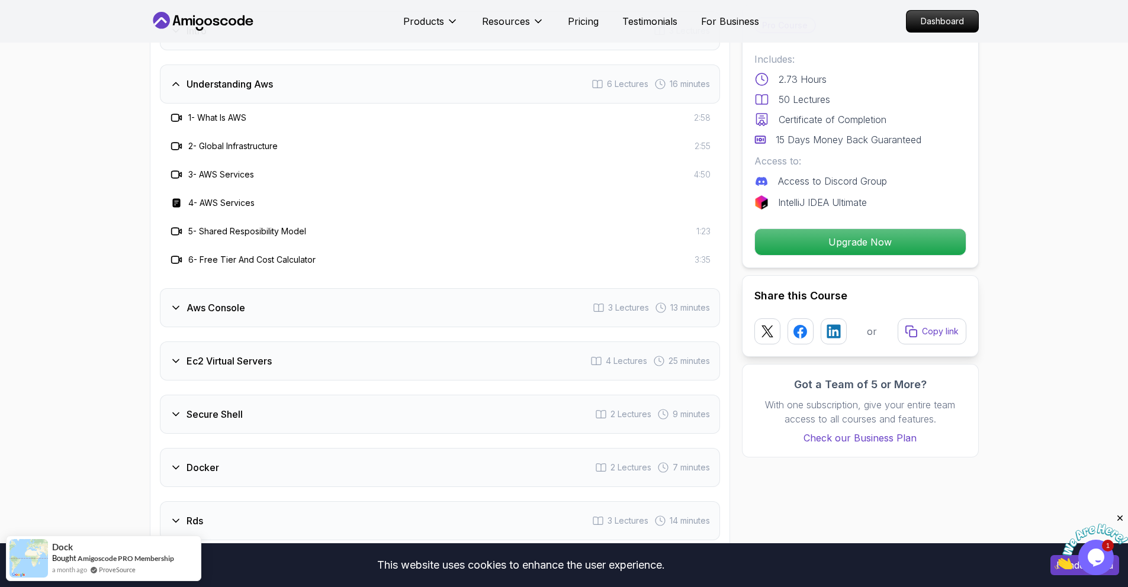
click at [227, 301] on h3 "Aws Console" at bounding box center [215, 308] width 59 height 14
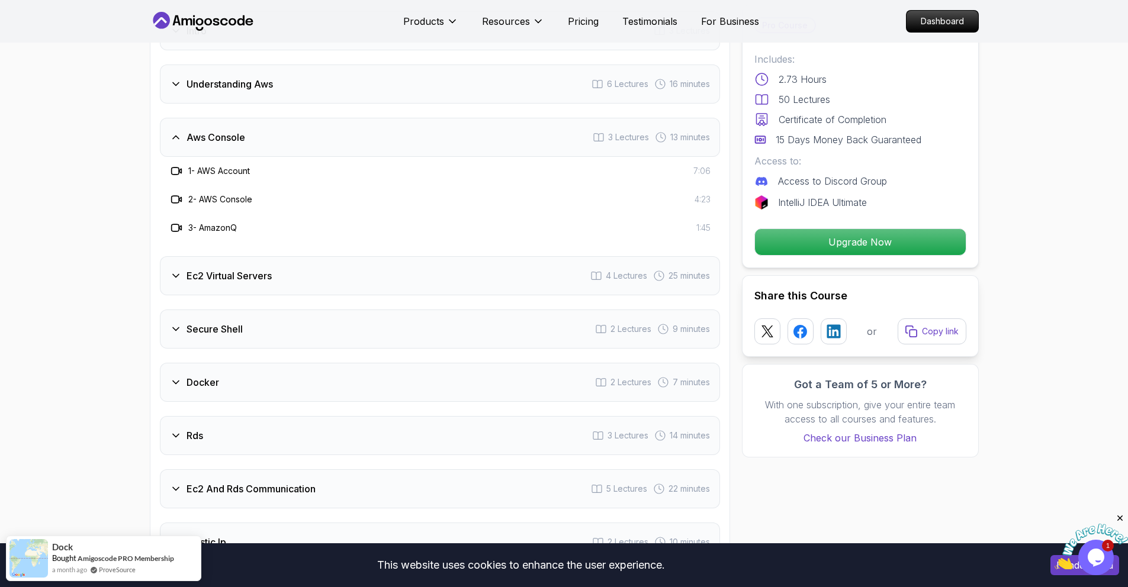
click at [220, 273] on h3 "Ec2 Virtual Servers" at bounding box center [228, 276] width 85 height 14
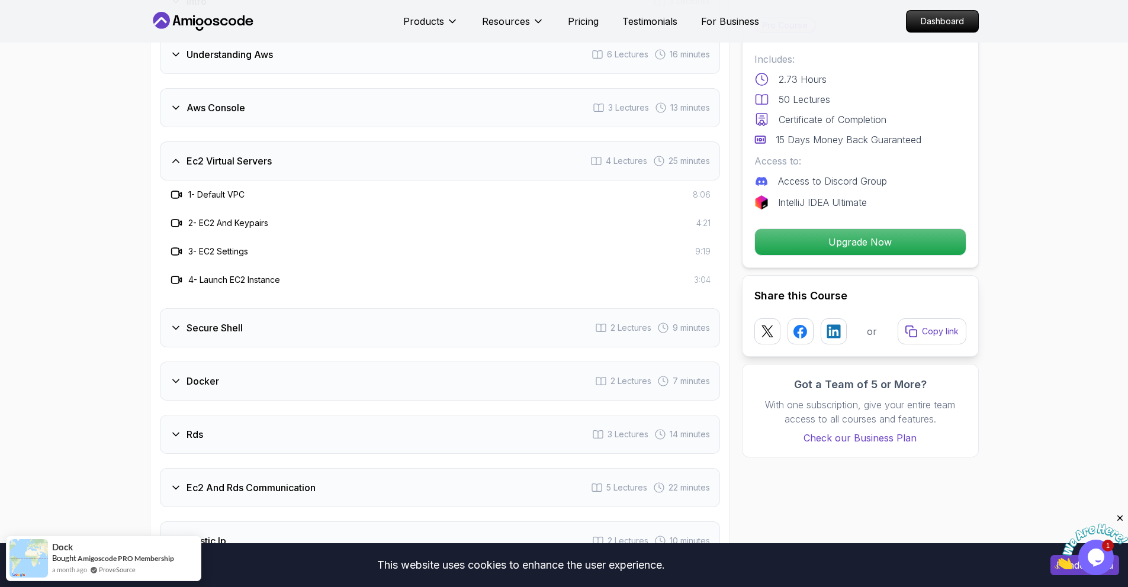
click at [222, 317] on div "Secure Shell 2 Lectures 9 minutes" at bounding box center [440, 327] width 560 height 39
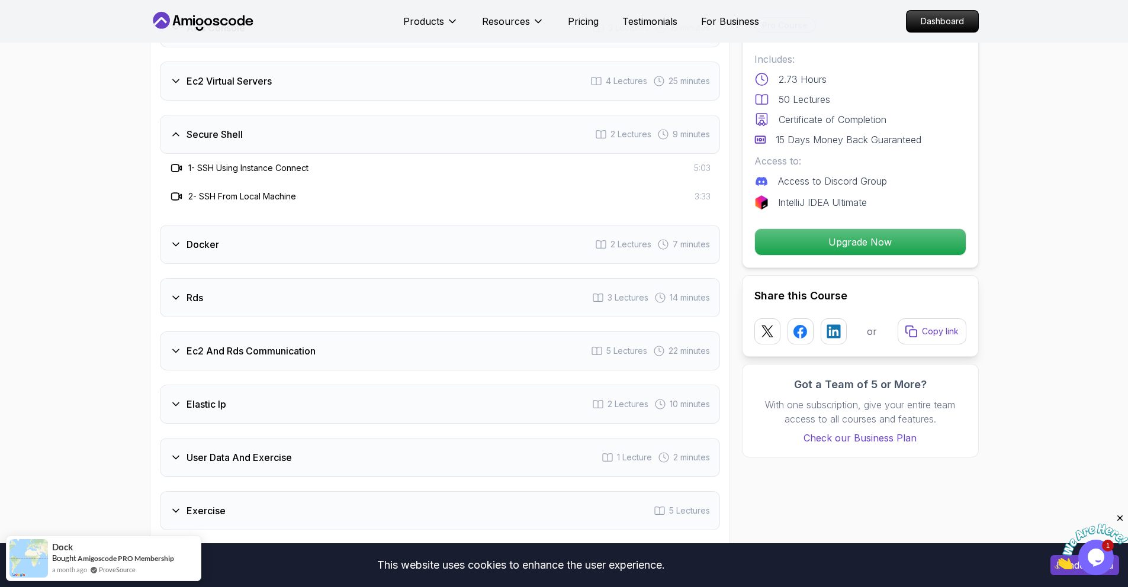
click at [215, 252] on div "Docker 2 Lectures 7 minutes" at bounding box center [440, 244] width 560 height 39
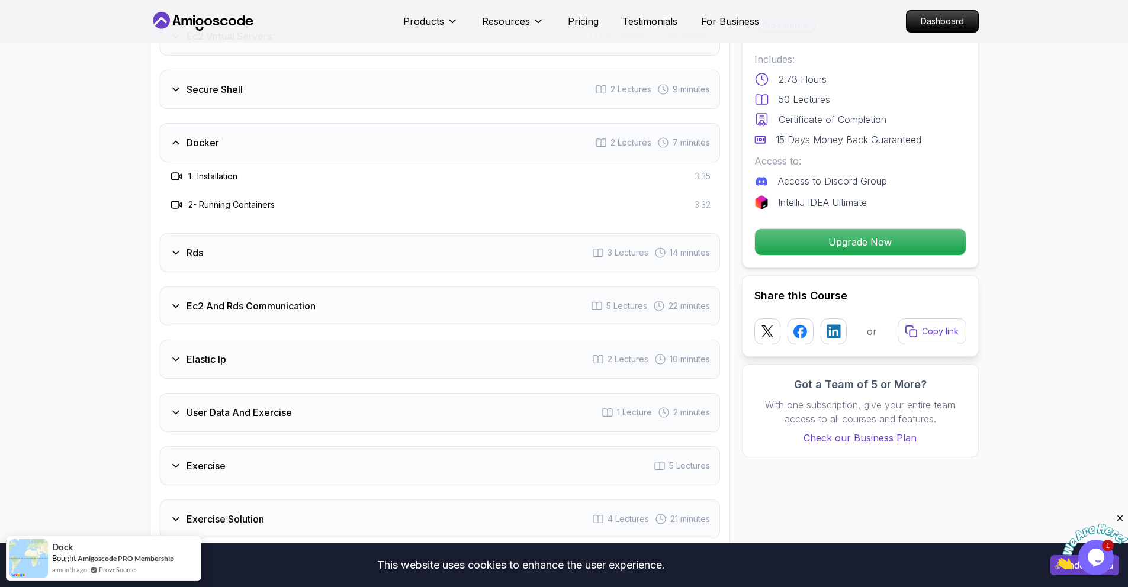
scroll to position [1652, 0]
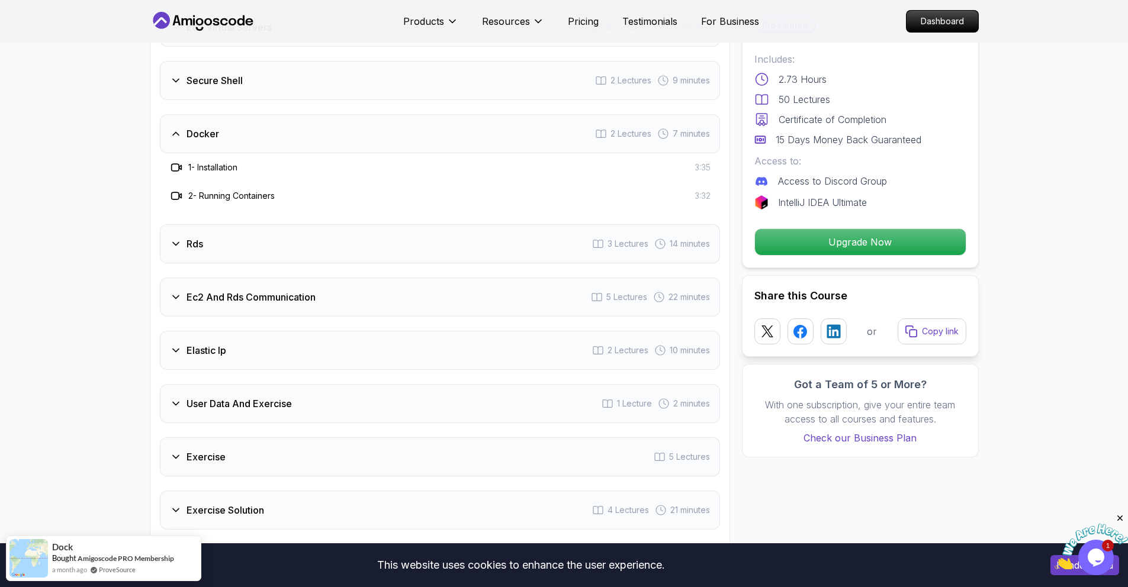
click at [215, 252] on div "Rds 3 Lectures 14 minutes" at bounding box center [440, 243] width 560 height 39
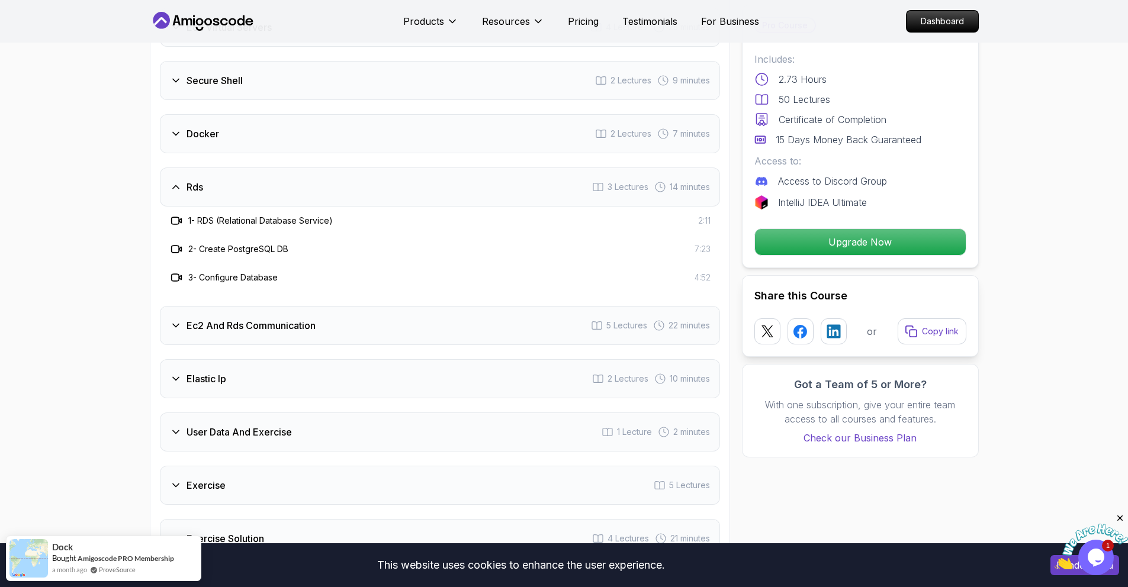
click at [213, 339] on div "Ec2 And Rds Communication 5 Lectures 22 minutes" at bounding box center [440, 325] width 560 height 39
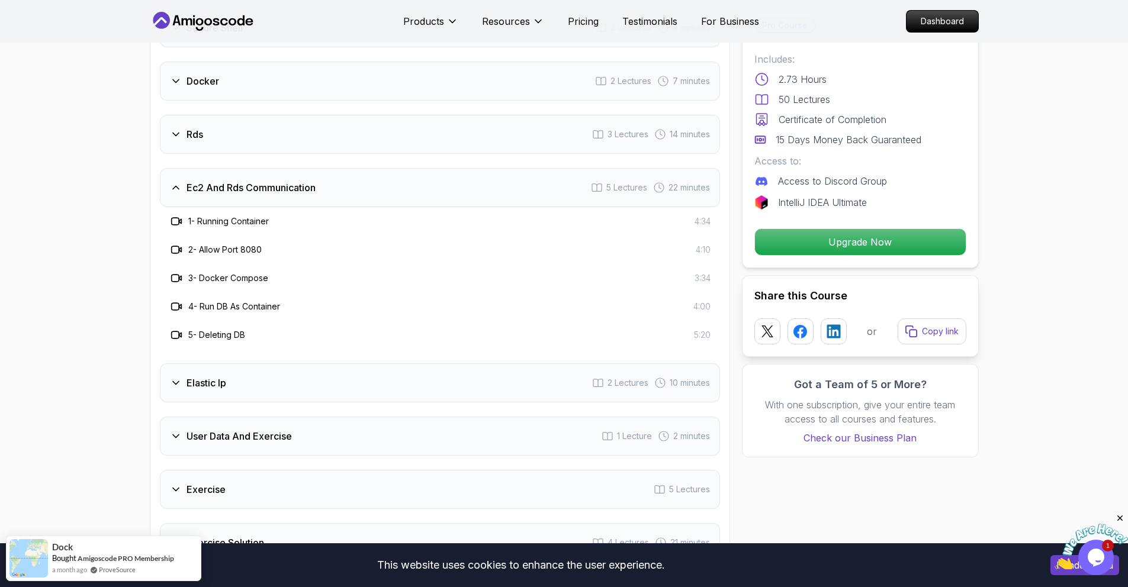
click at [214, 371] on div "Elastic Ip 2 Lectures 10 minutes" at bounding box center [440, 382] width 560 height 39
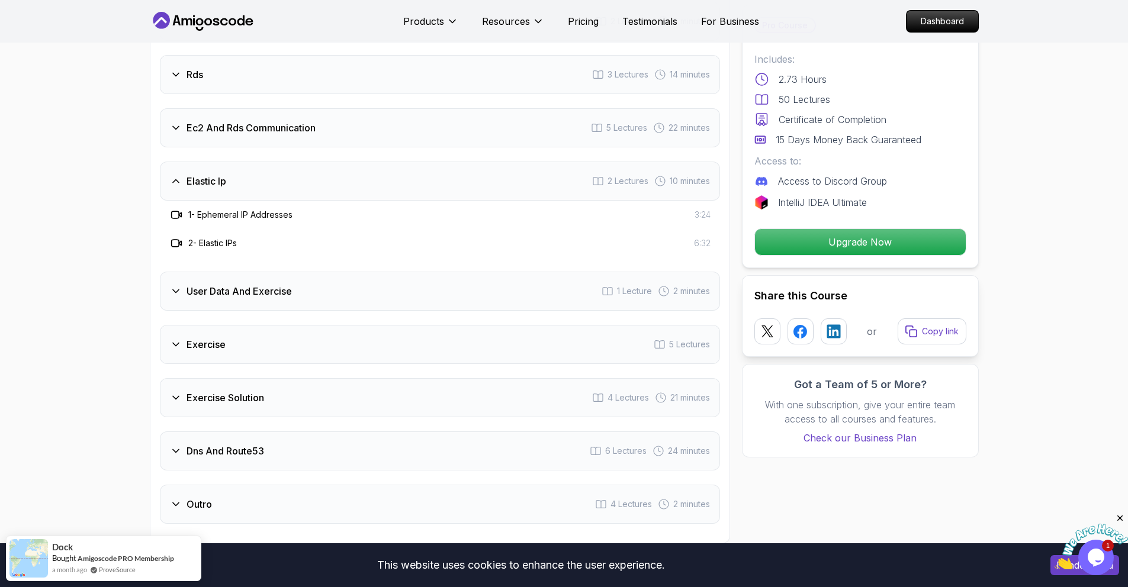
scroll to position [1815, 0]
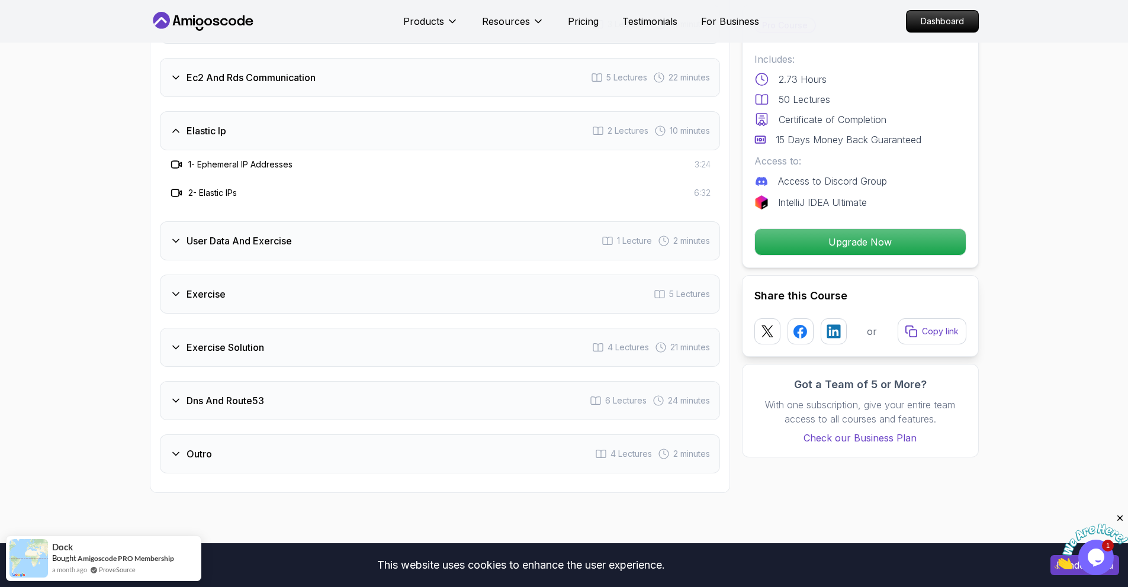
click at [199, 243] on h3 "User Data And Exercise" at bounding box center [238, 241] width 105 height 14
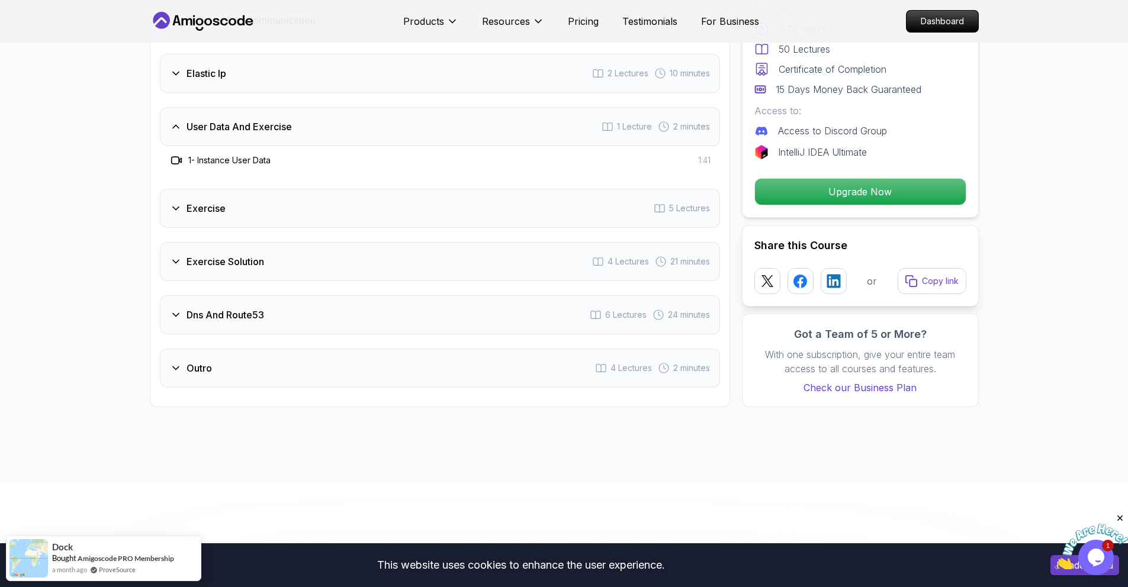
click at [198, 220] on div "Exercise 5 Lectures" at bounding box center [440, 208] width 560 height 39
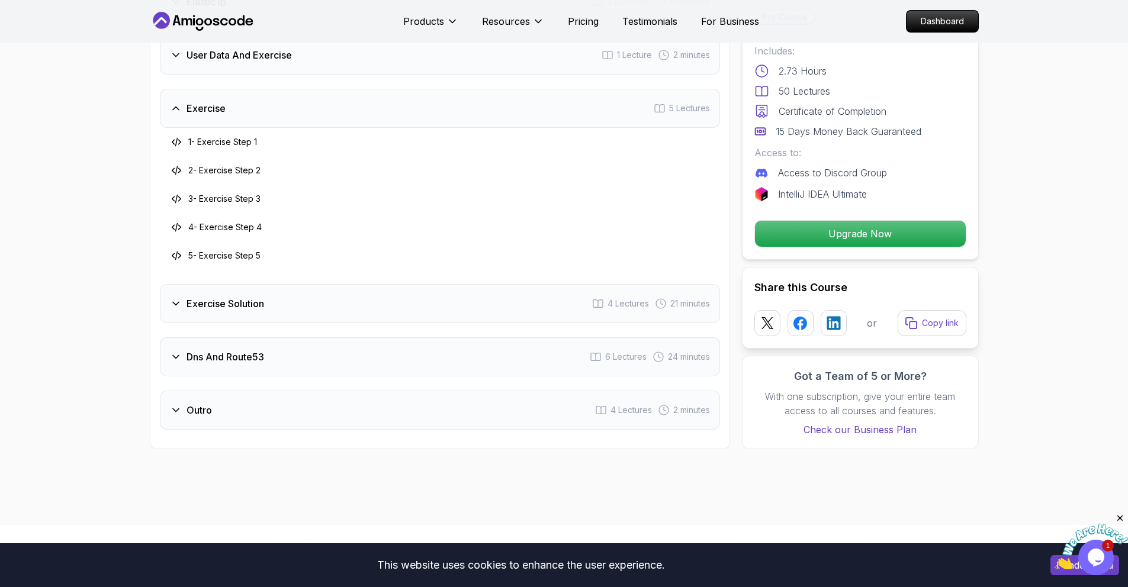
scroll to position [1963, 0]
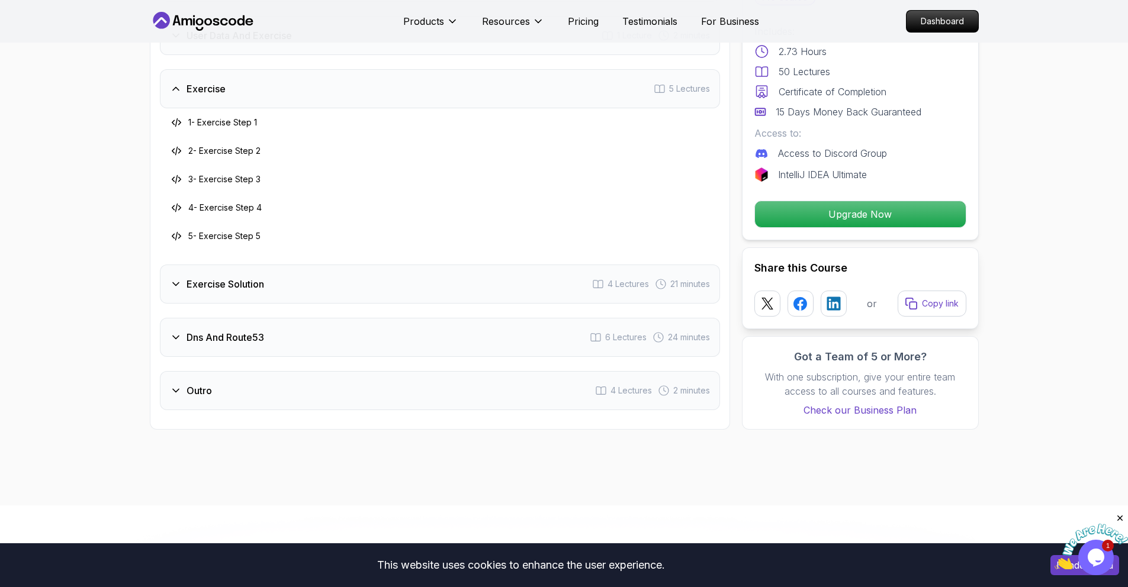
click at [199, 294] on div "Exercise Solution 4 Lectures 21 minutes" at bounding box center [440, 284] width 560 height 39
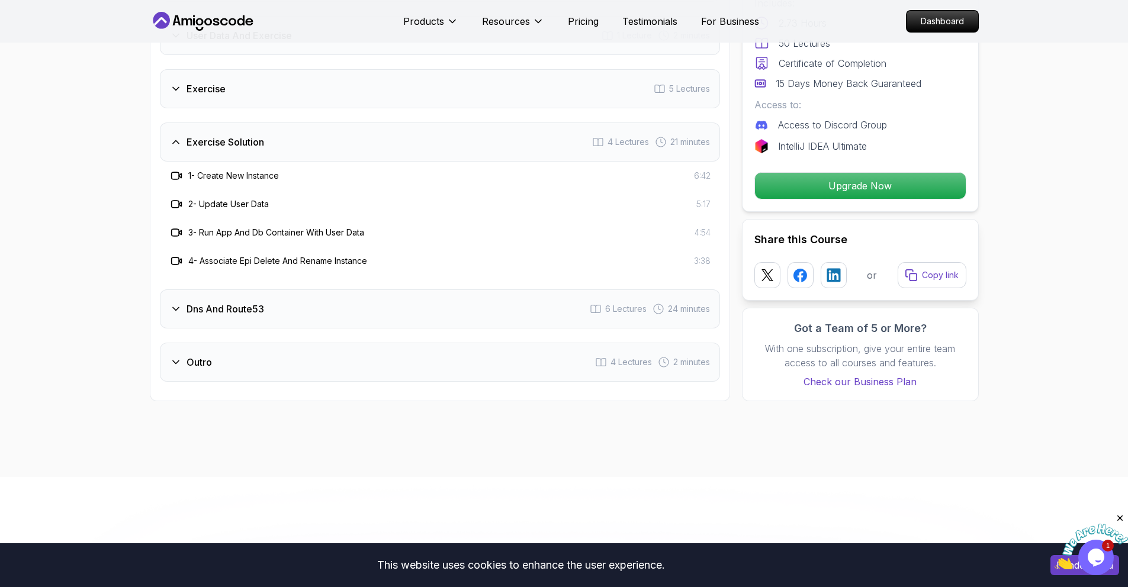
scroll to position [1972, 0]
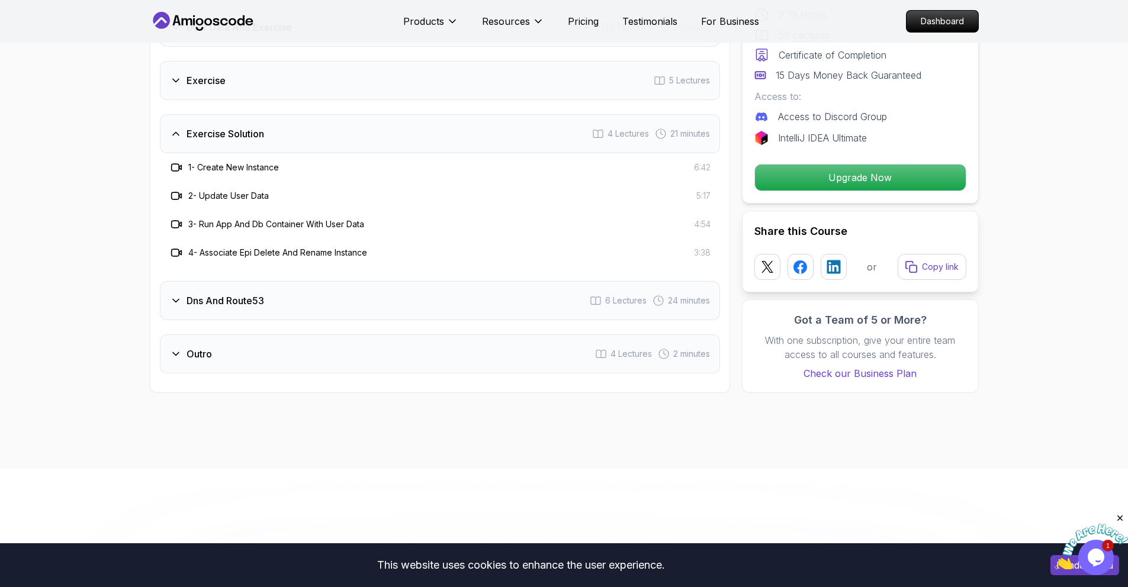
click at [199, 294] on h3 "Dns And Route53" at bounding box center [225, 301] width 78 height 14
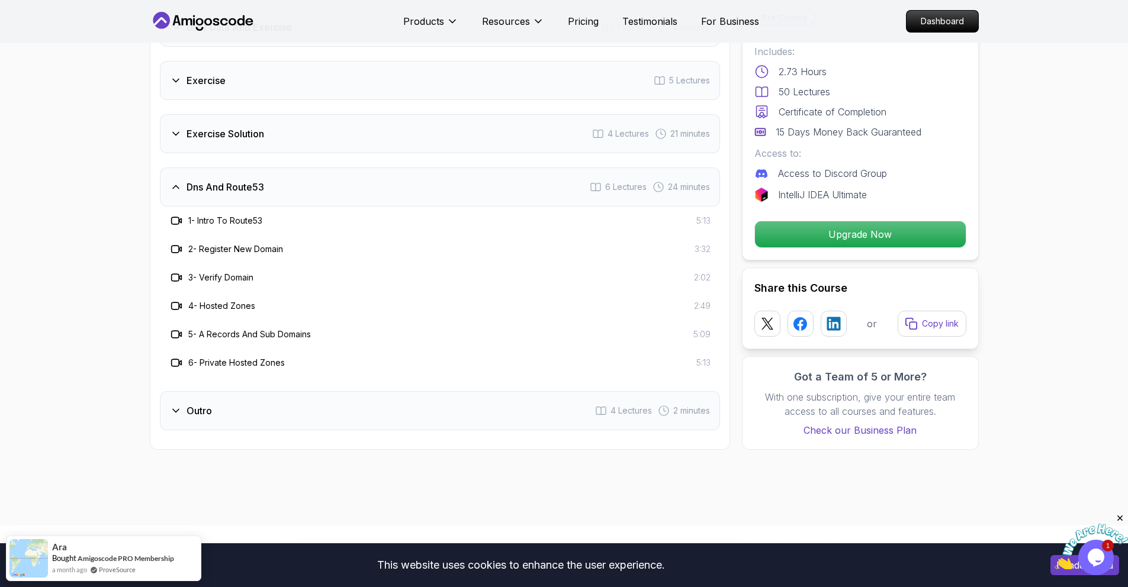
click at [201, 406] on h3 "Outro" at bounding box center [198, 411] width 25 height 14
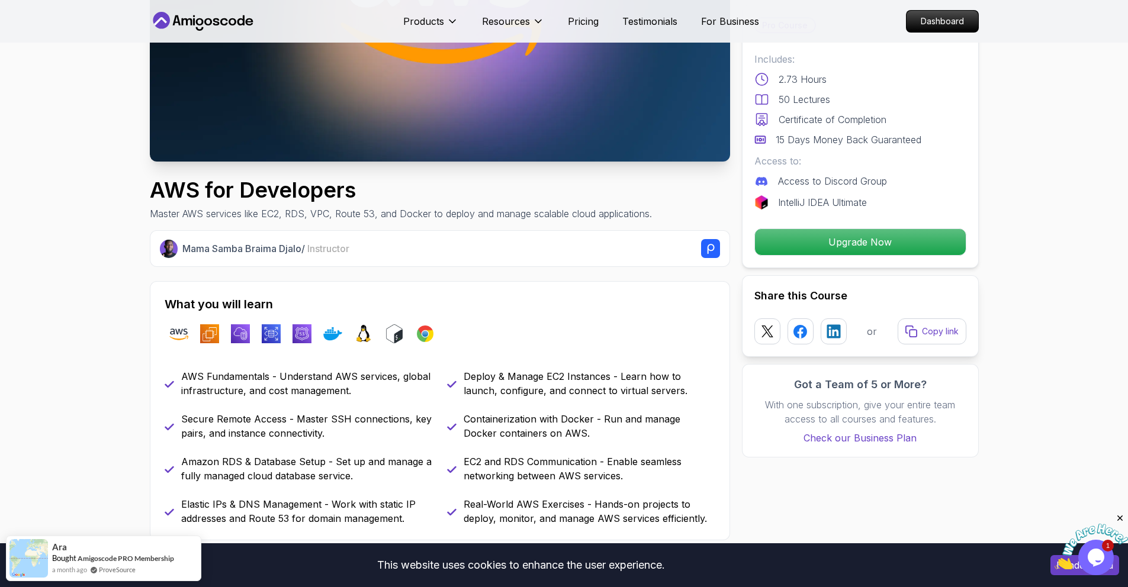
scroll to position [228, 0]
